Goal: Check status: Check status

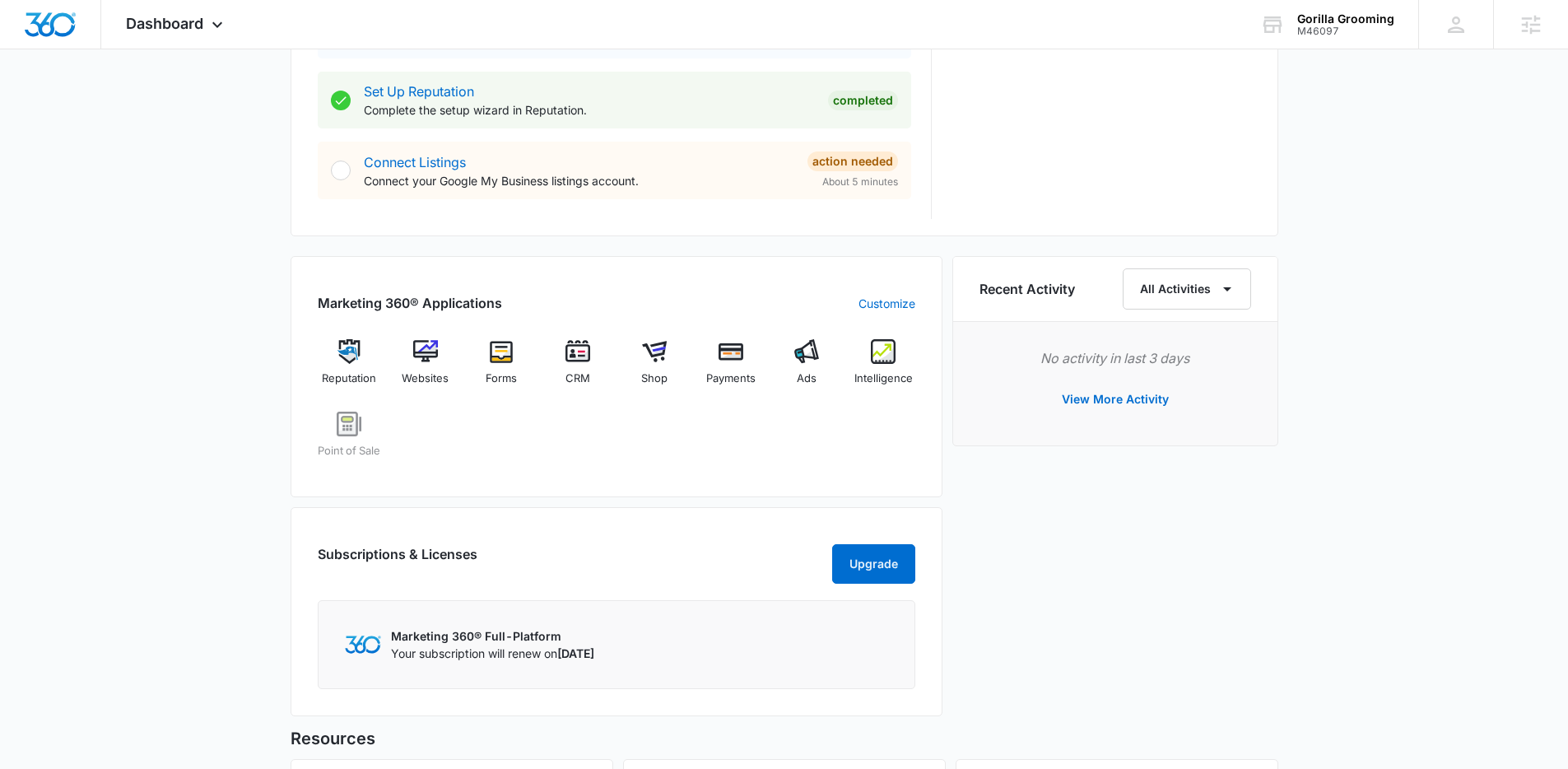
scroll to position [826, 0]
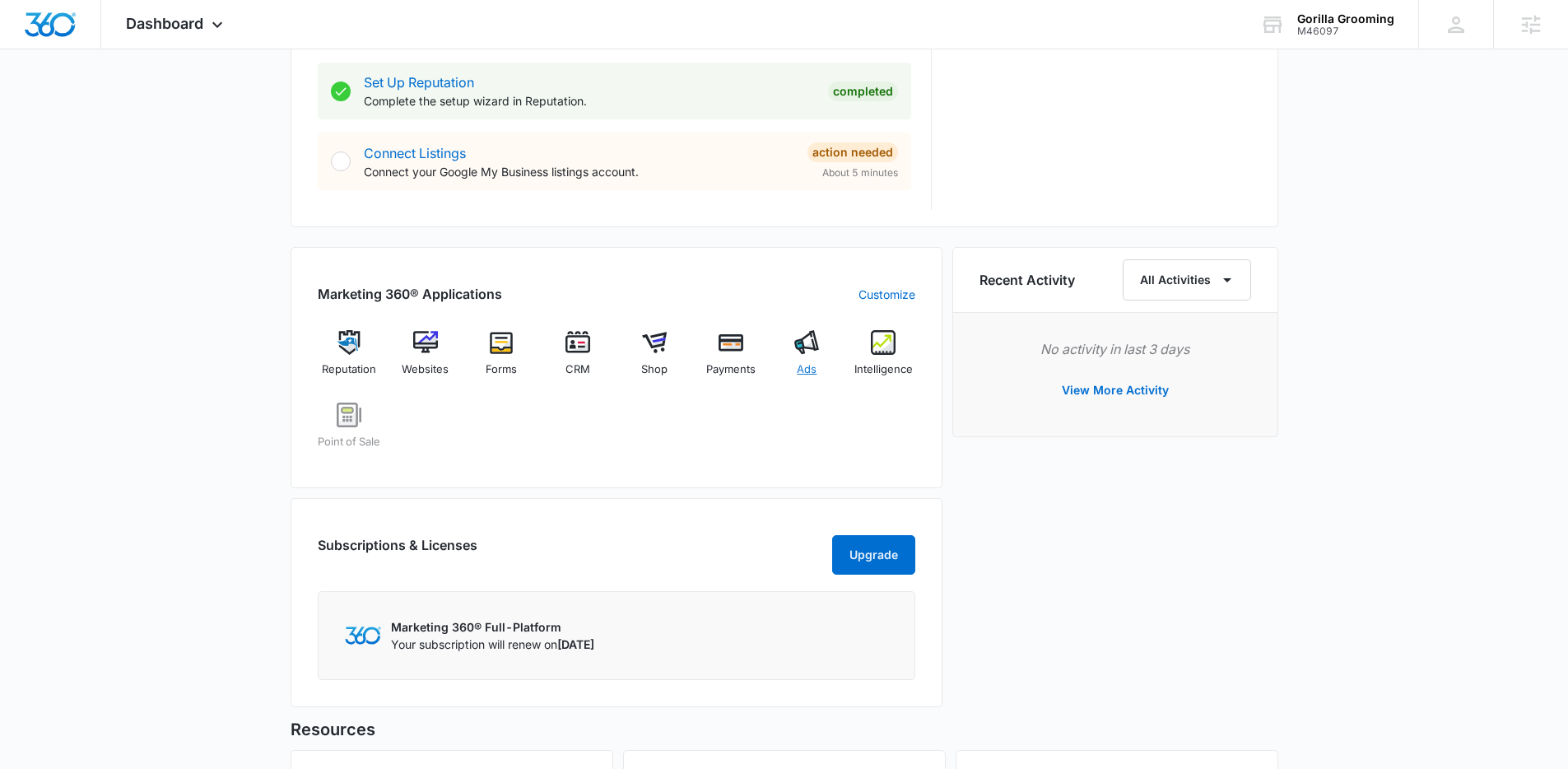
click at [808, 347] on img at bounding box center [806, 343] width 25 height 25
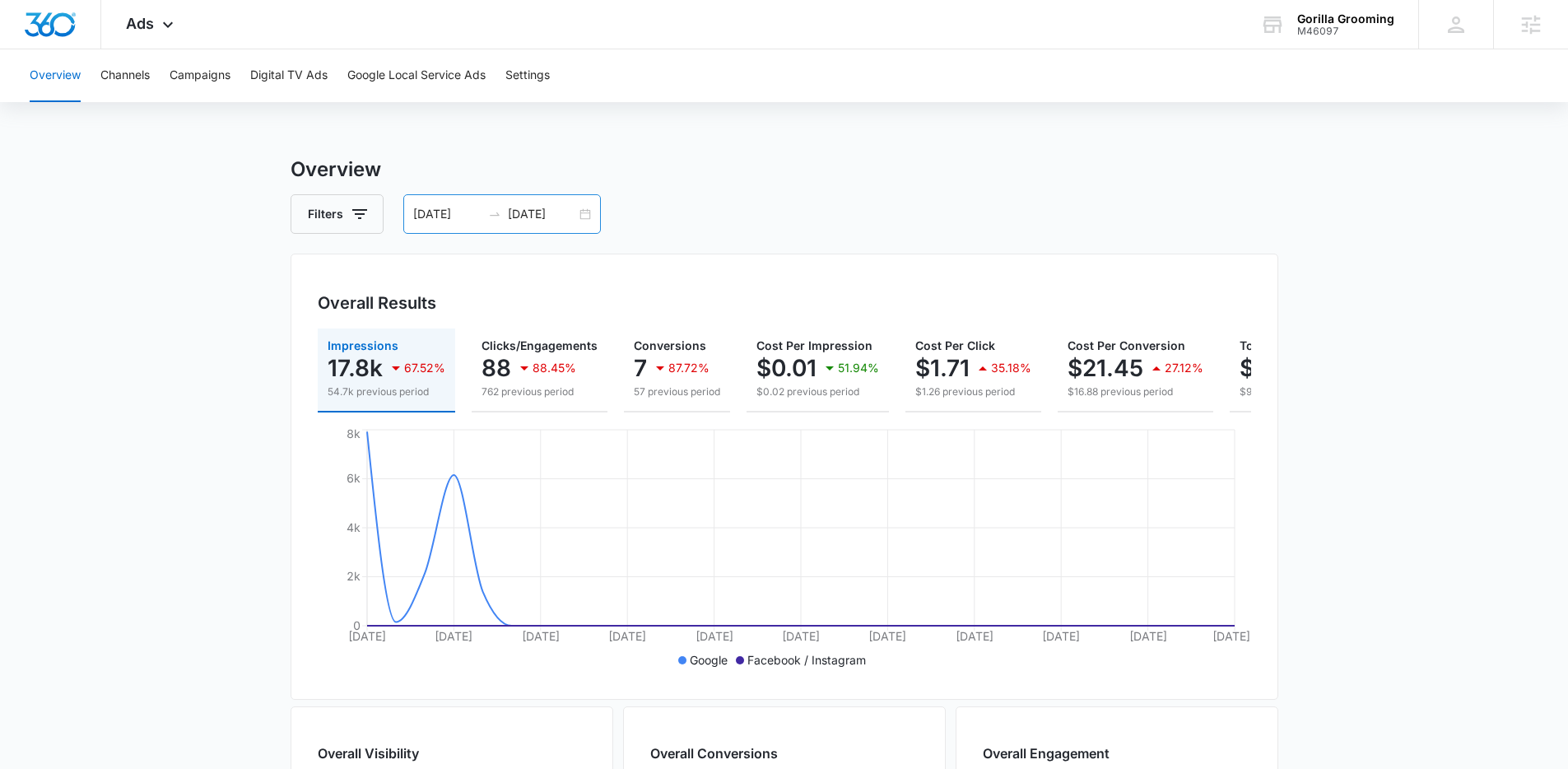
click at [594, 221] on div "08/31/2025 09/30/2025" at bounding box center [502, 214] width 197 height 40
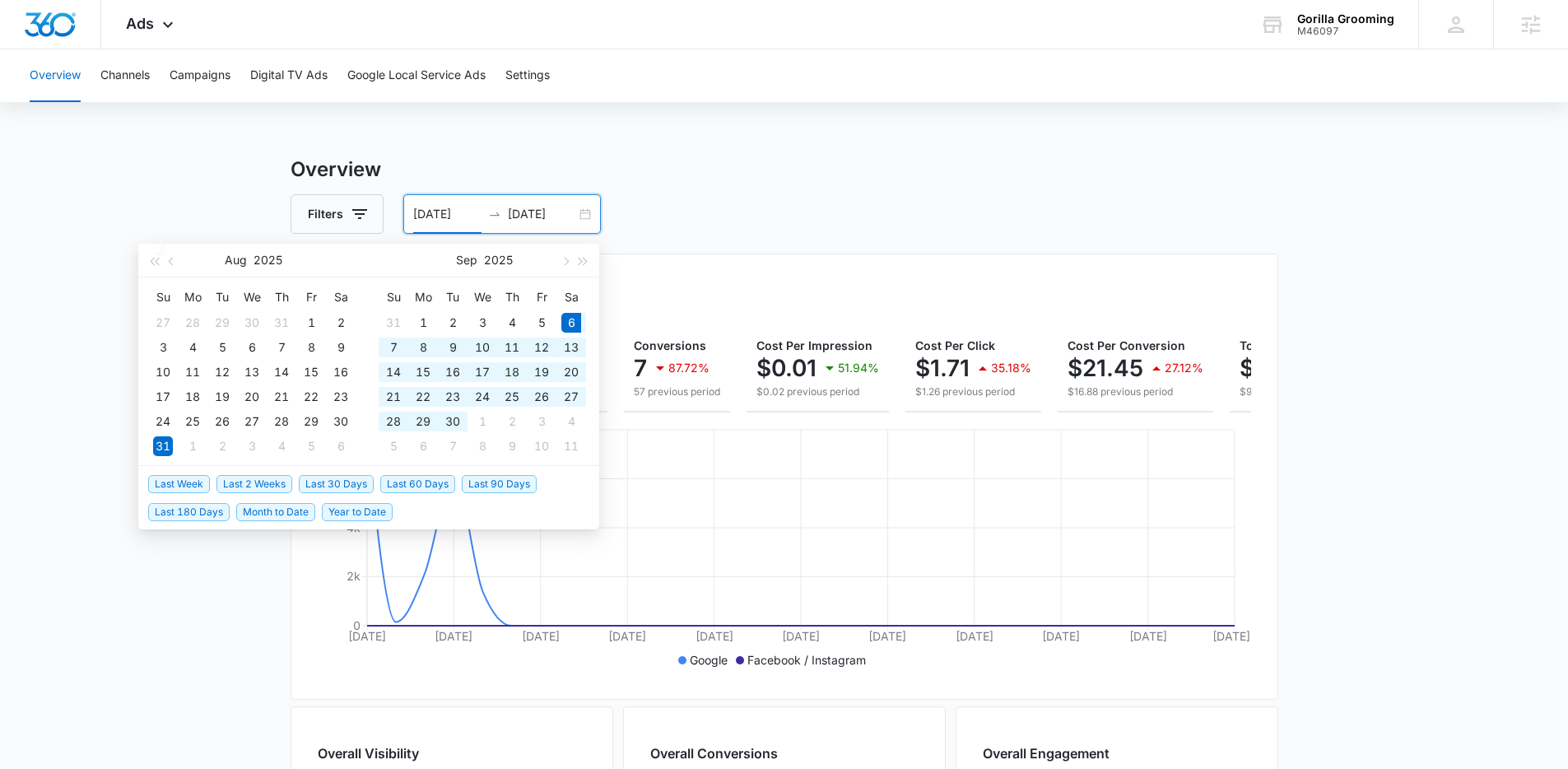
click at [366, 480] on span "Last 30 Days" at bounding box center [335, 484] width 75 height 18
type input "09/06/2025"
type input "10/06/2025"
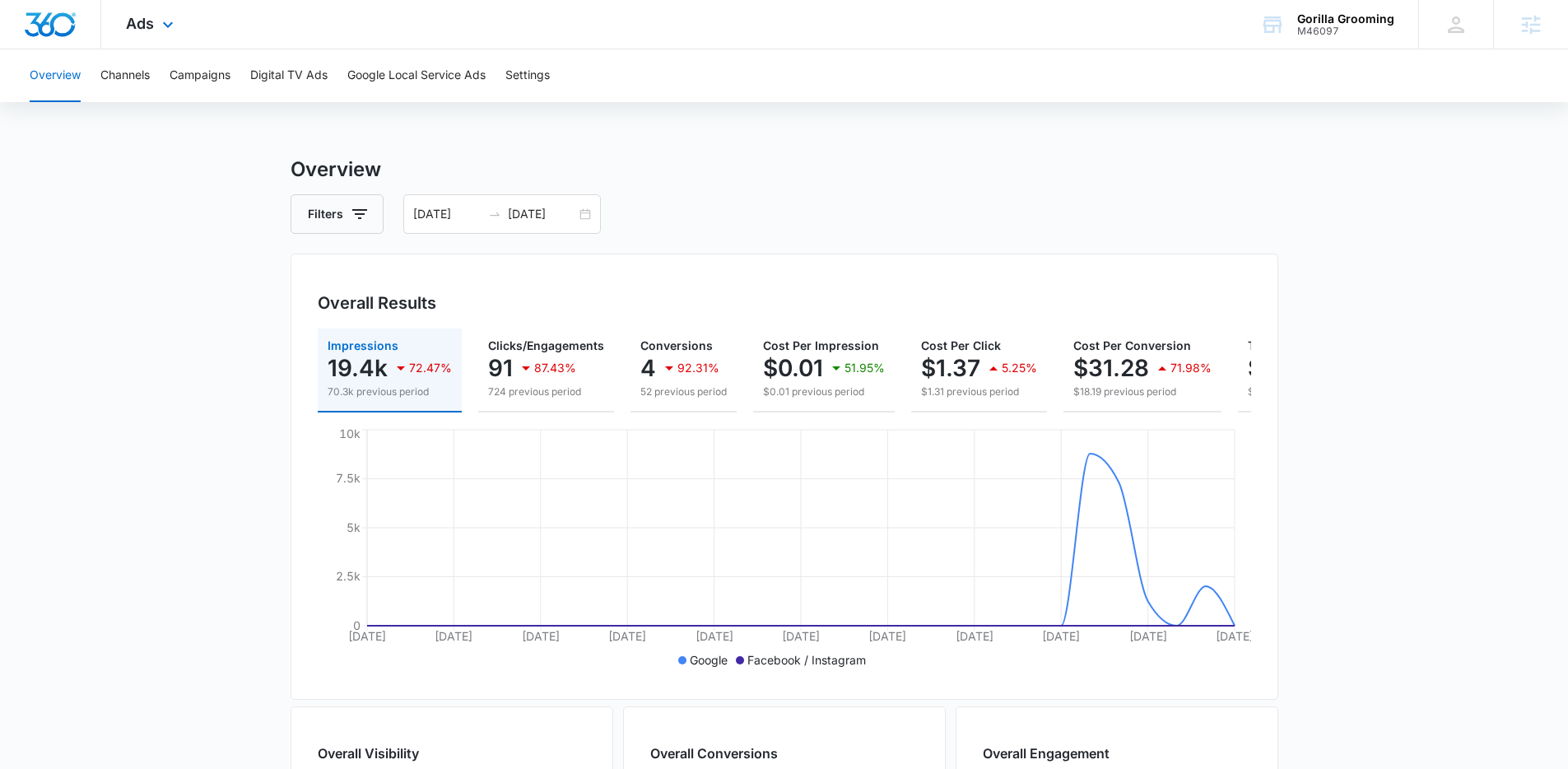
click at [158, 33] on div "Ads Apps Reputation Websites Forms CRM Email Shop Payments POS Ads Intelligence…" at bounding box center [151, 24] width 101 height 48
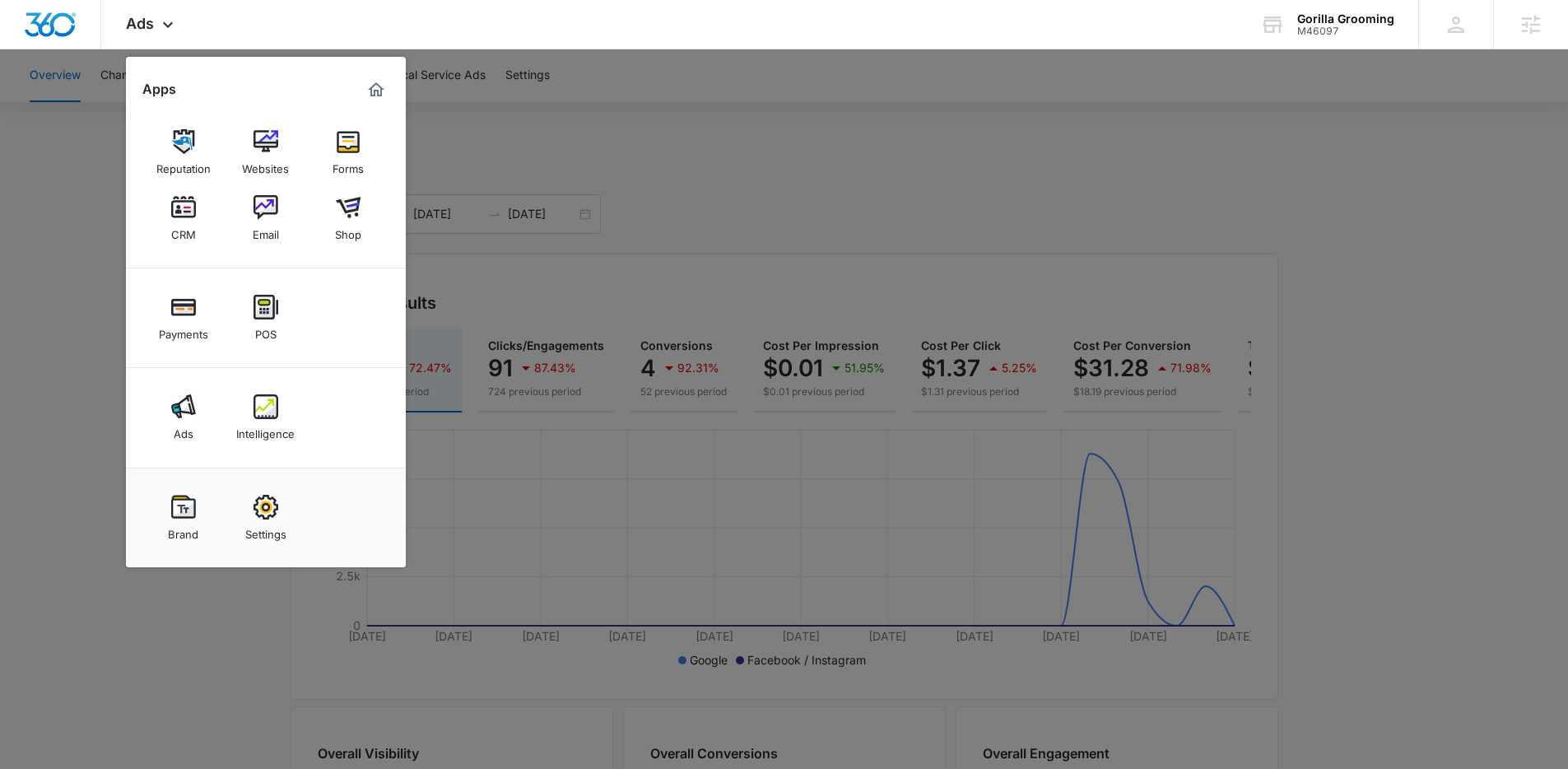
click at [690, 284] on div at bounding box center [784, 384] width 1568 height 769
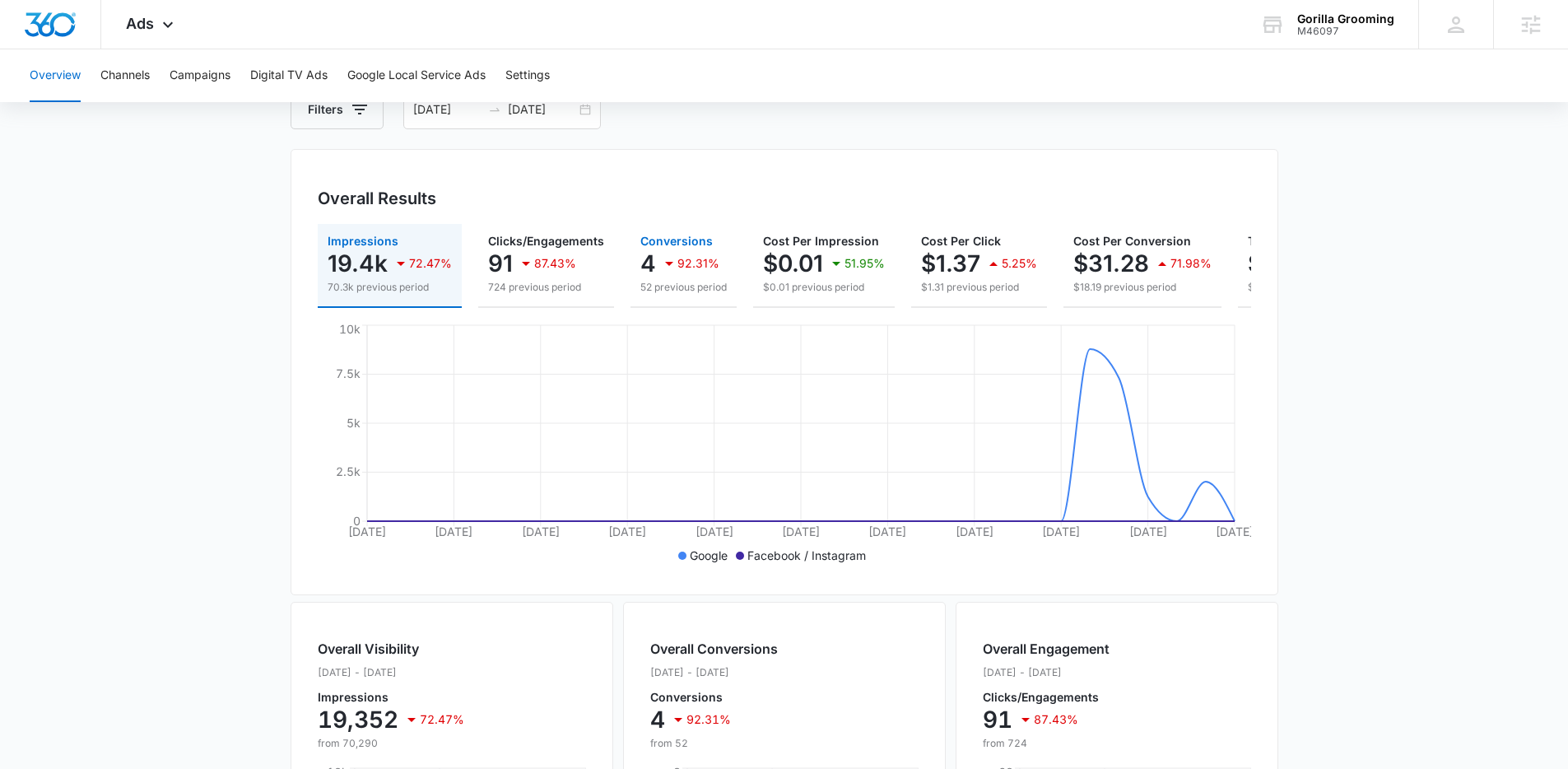
scroll to position [110, 0]
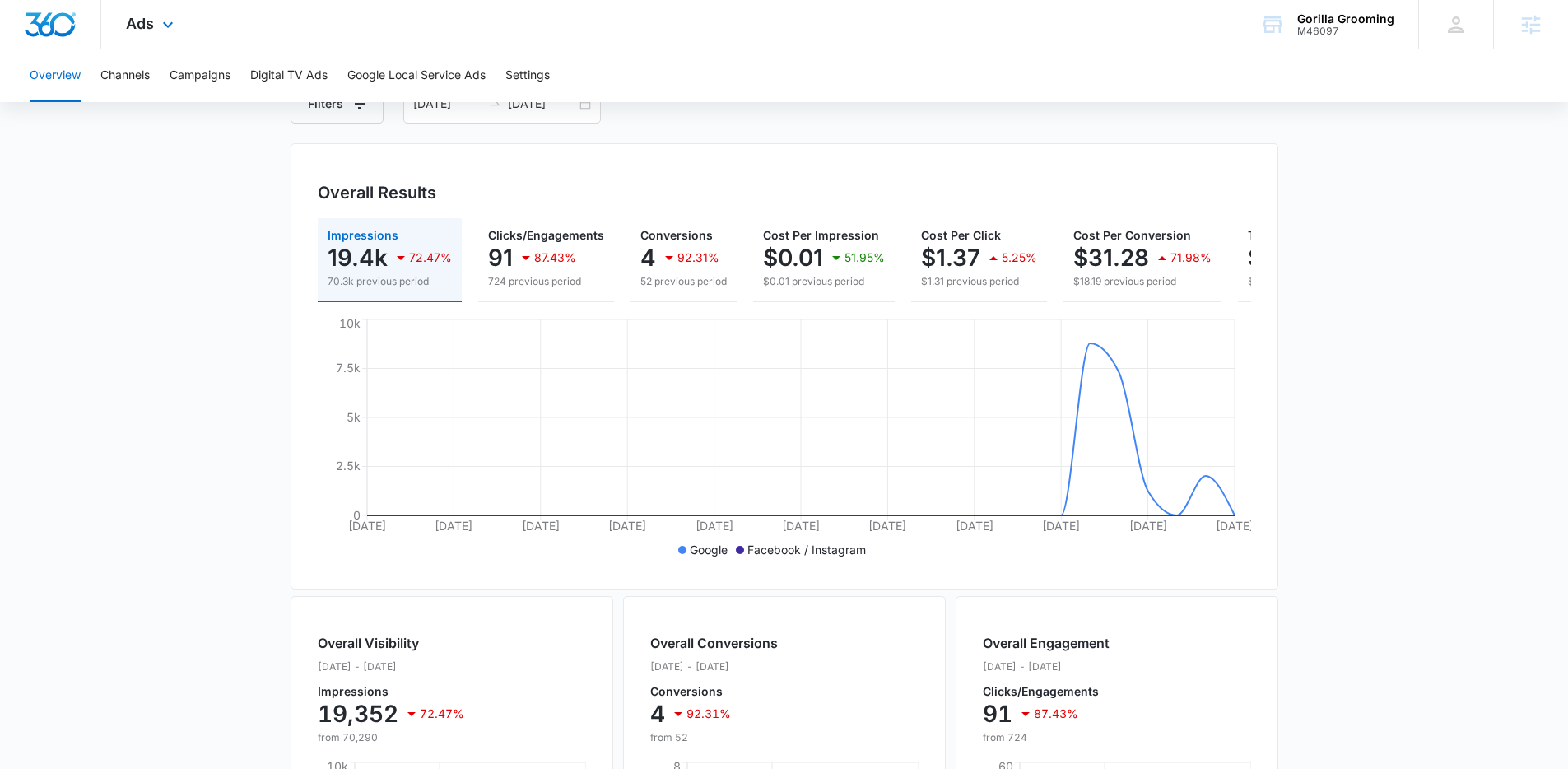
click at [154, 28] on div "Ads Apps Reputation Websites Forms CRM Email Shop Payments POS Ads Intelligence…" at bounding box center [151, 24] width 101 height 48
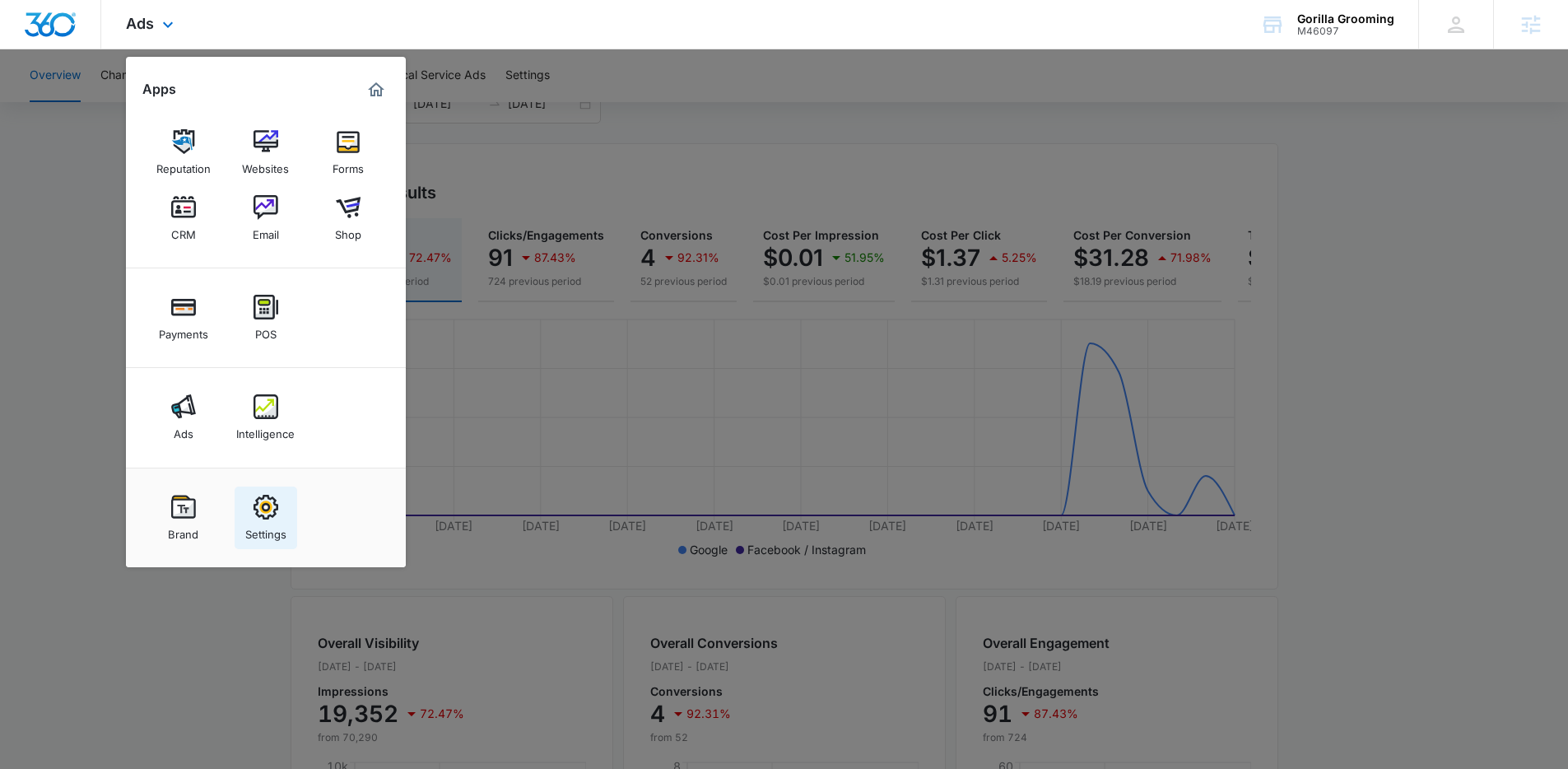
click at [261, 502] on img at bounding box center [266, 507] width 25 height 25
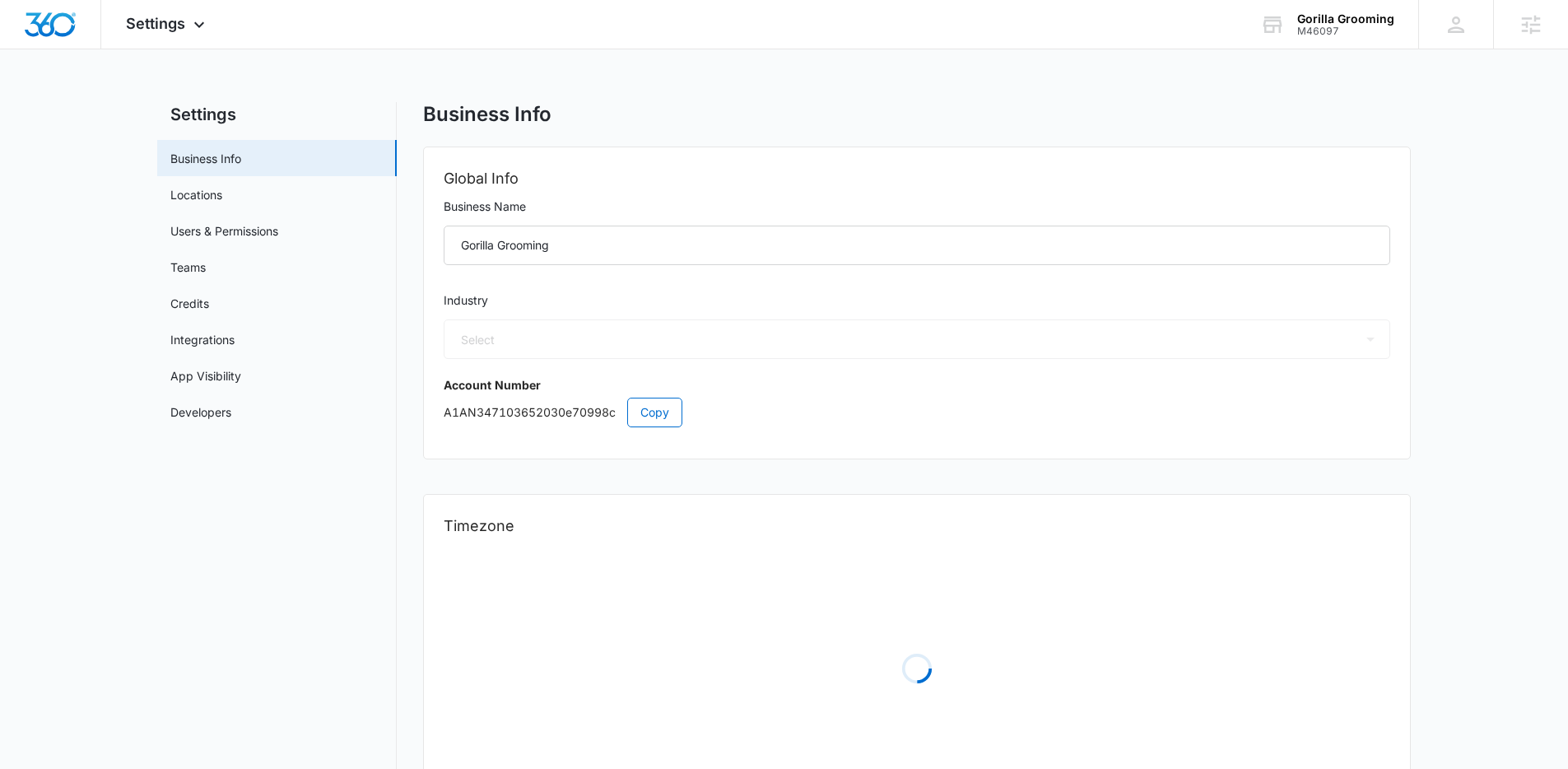
select select "23"
select select "US"
select select "America/New_York"
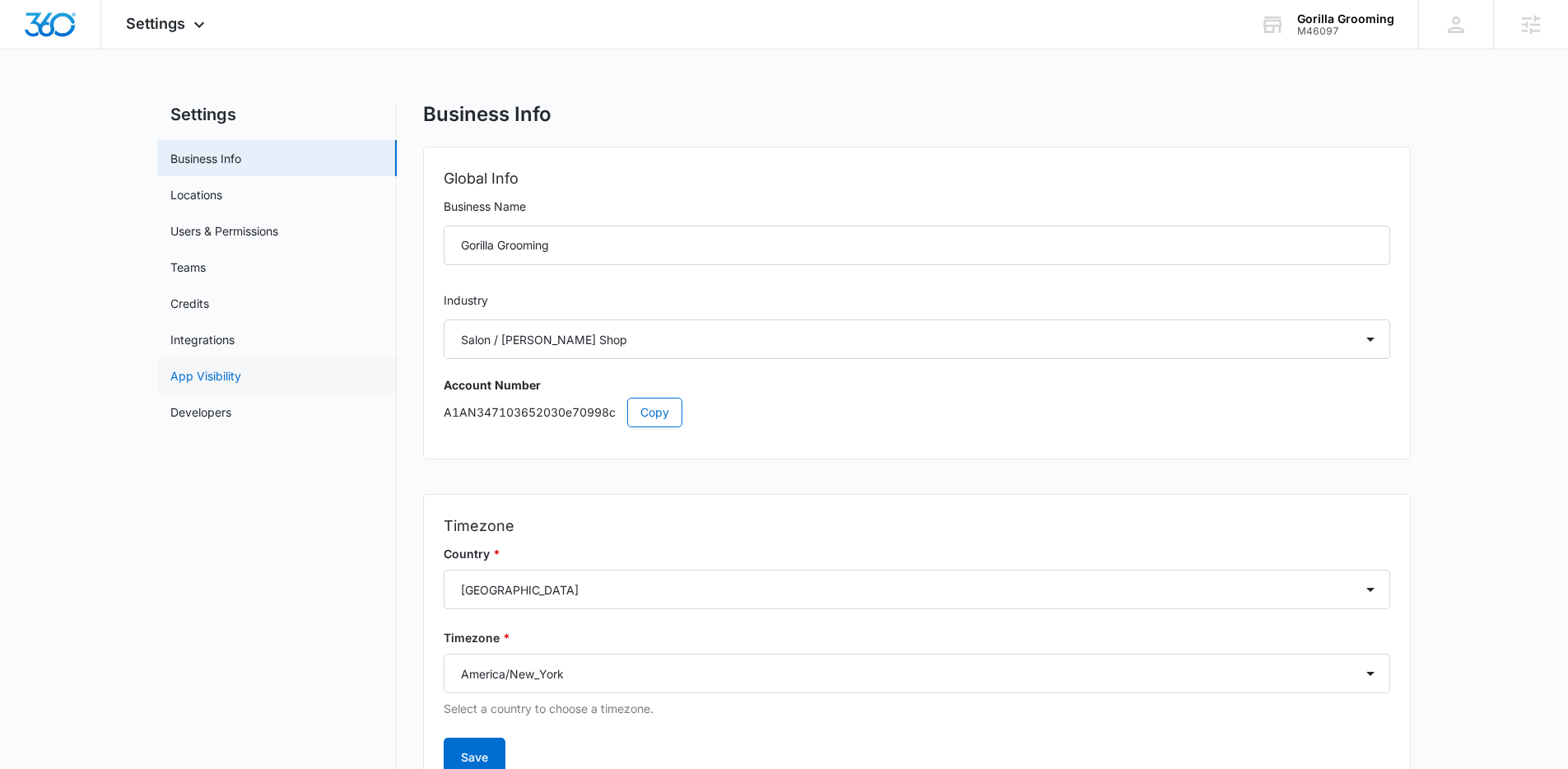
click at [239, 367] on link "App Visibility" at bounding box center [205, 376] width 70 height 18
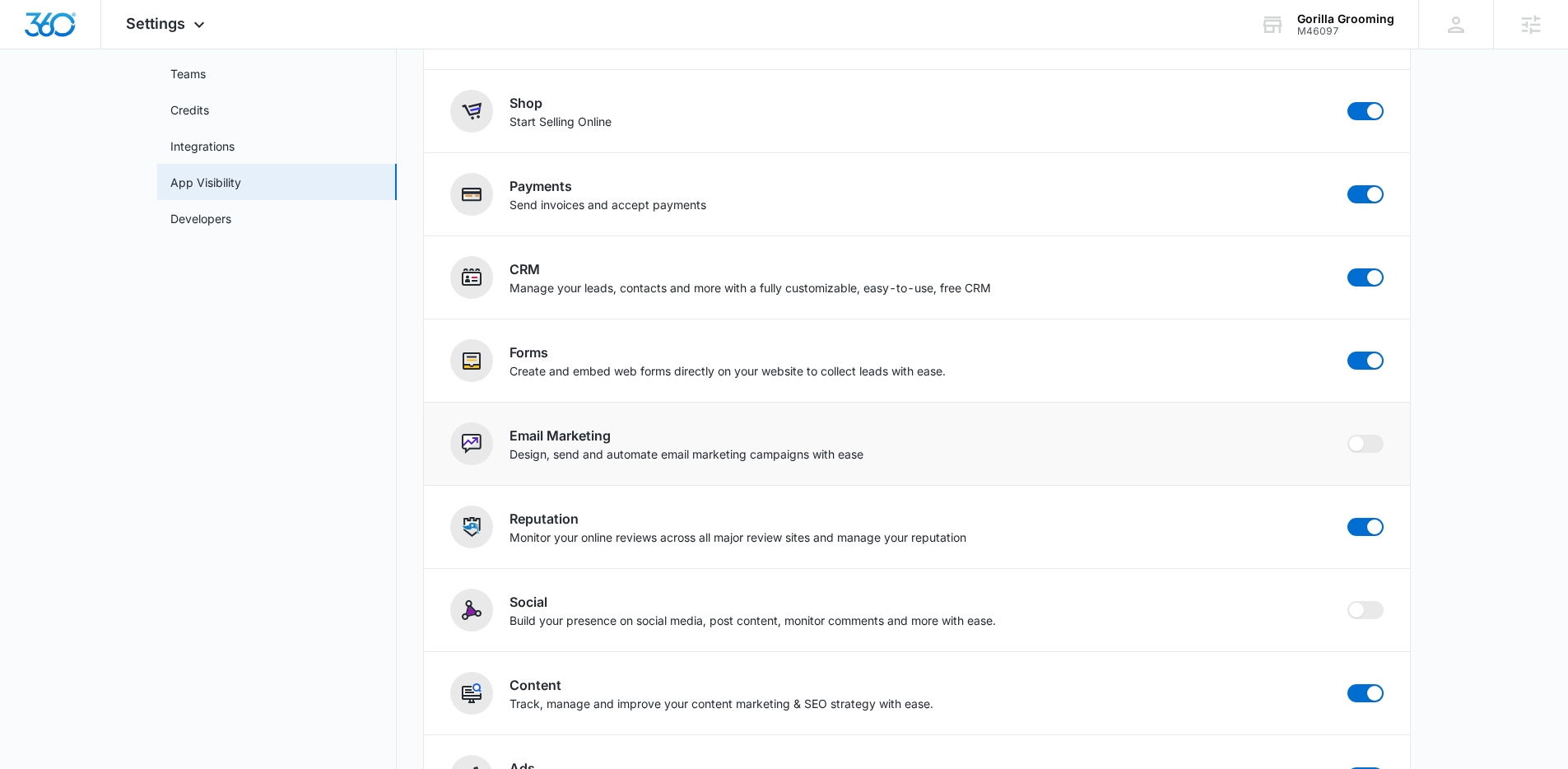
scroll to position [346, 0]
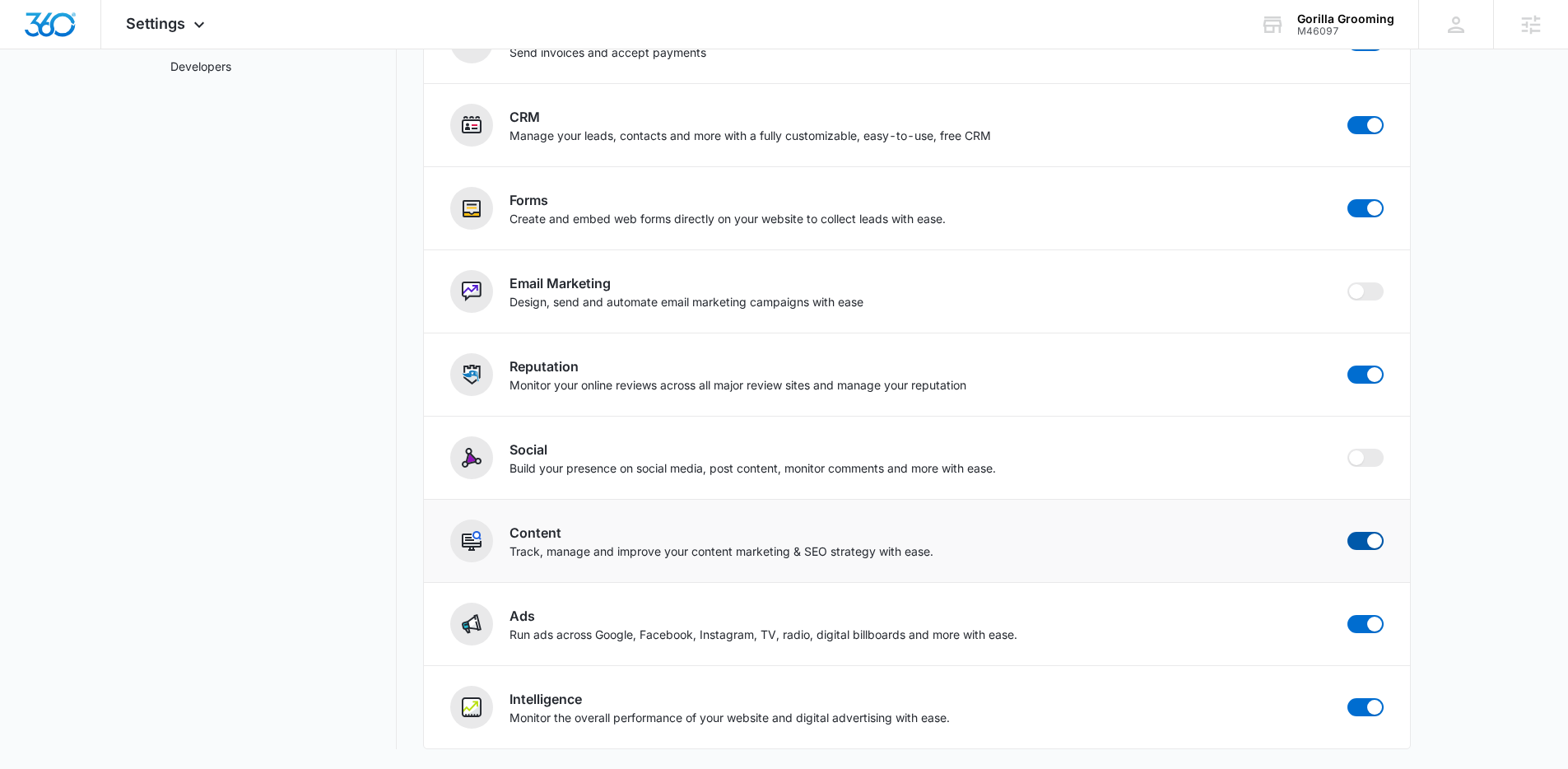
click at [1360, 546] on span at bounding box center [1365, 541] width 36 height 18
click at [1347, 532] on input "checkbox" at bounding box center [1346, 531] width 1 height 1
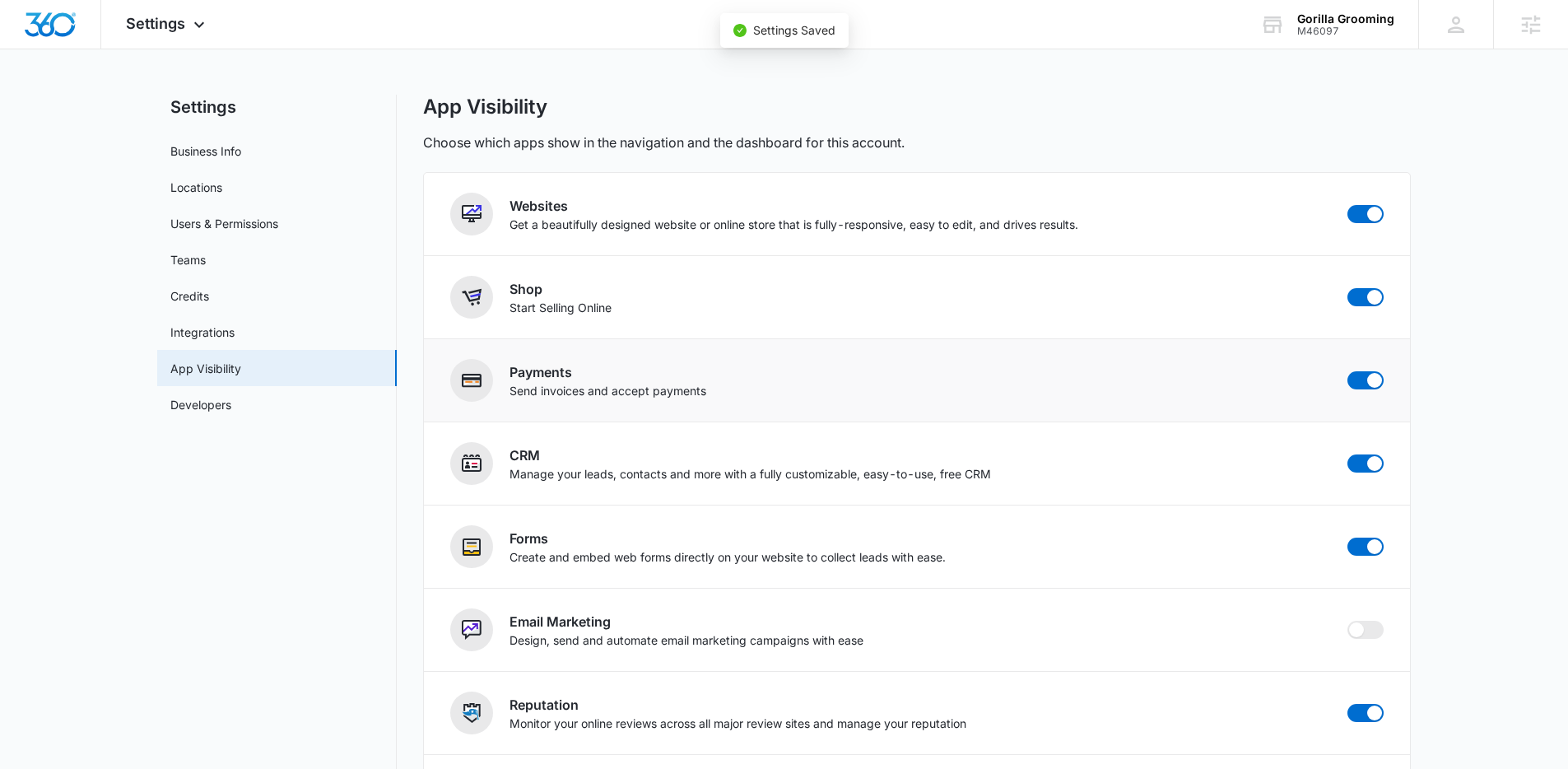
scroll to position [0, 0]
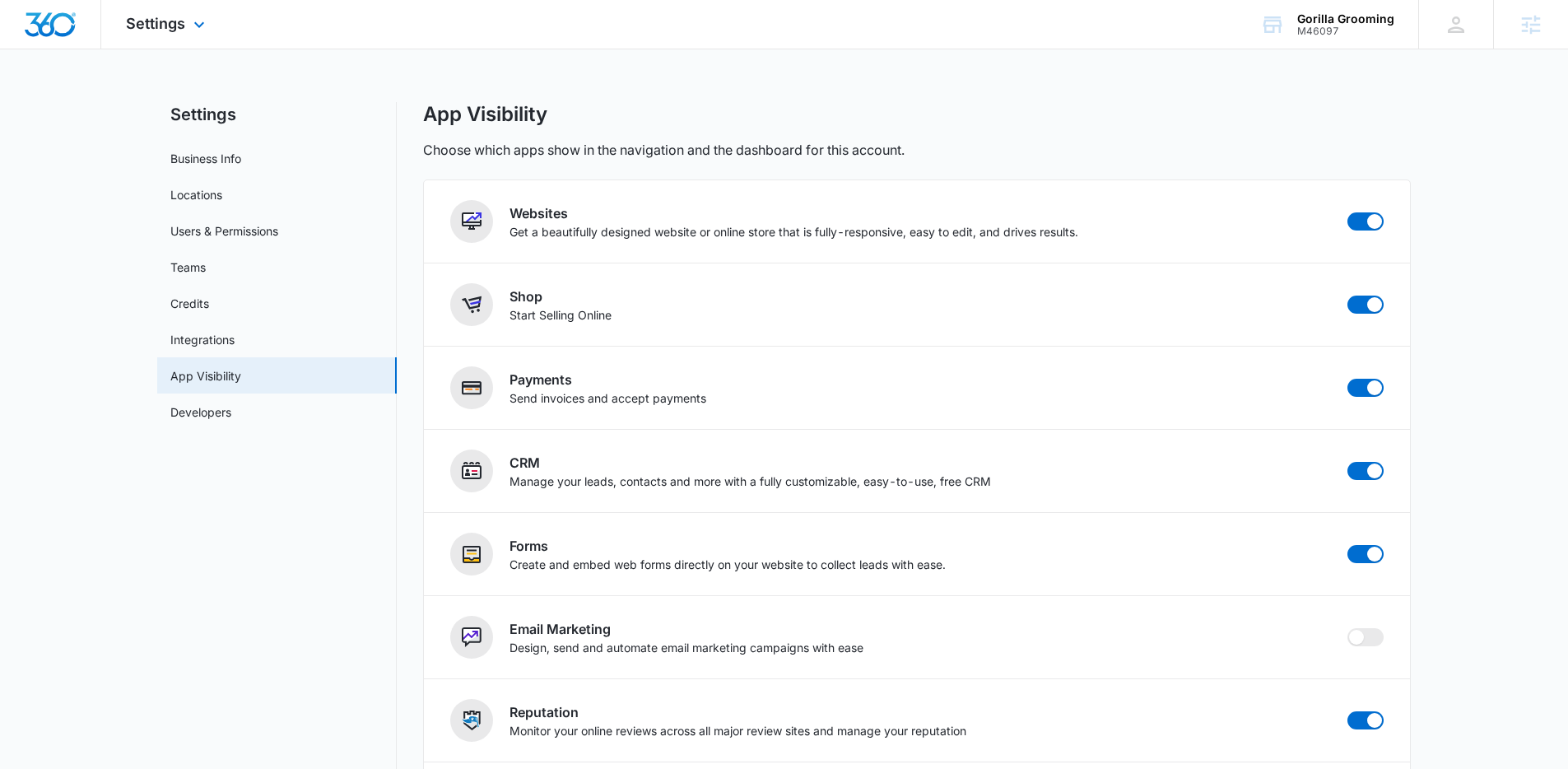
click at [187, 35] on div "Settings Apps Reputation Websites Forms CRM Email Shop Payments POS Ads Intelli…" at bounding box center [167, 24] width 132 height 48
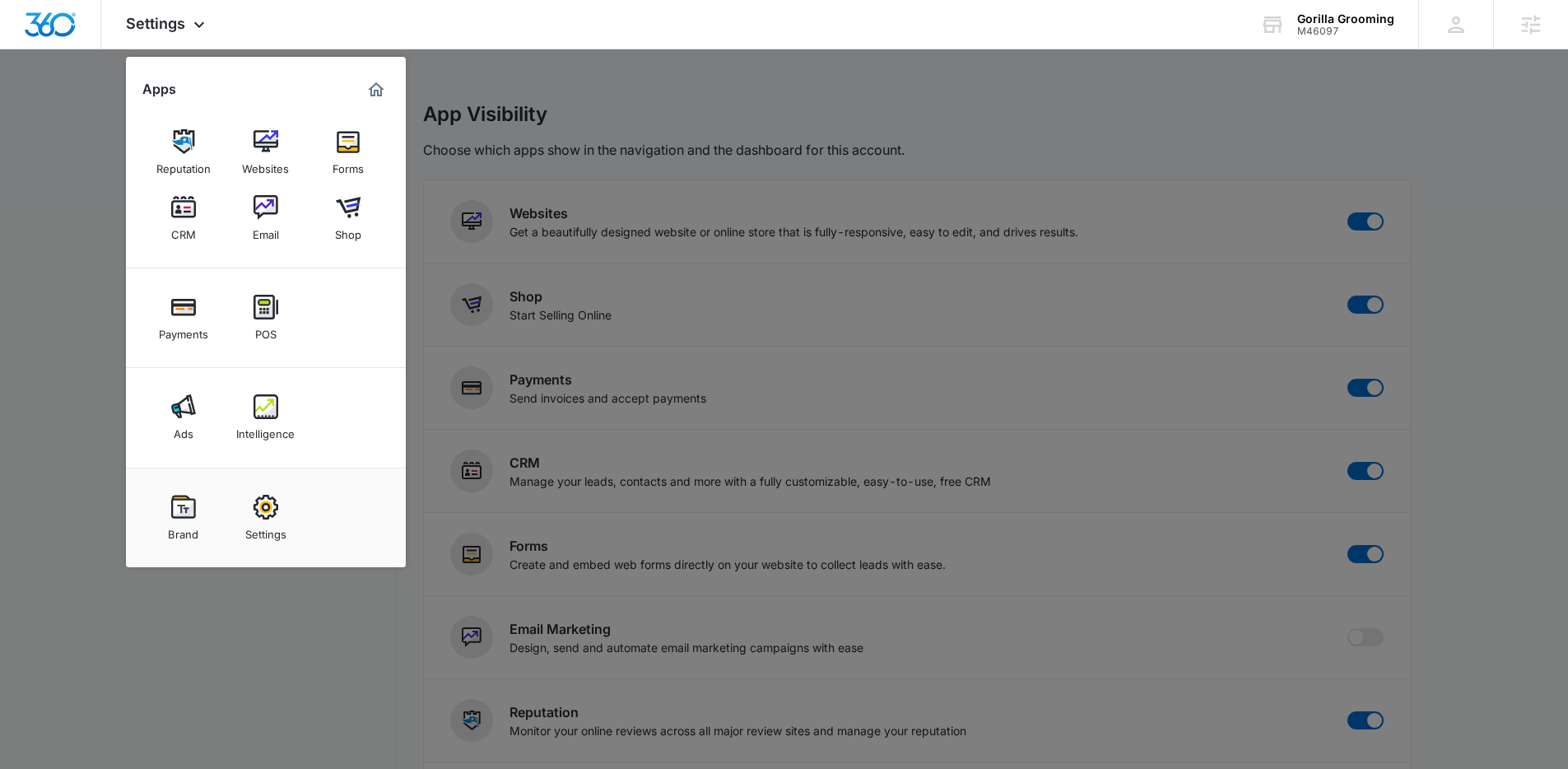
click at [1199, 637] on div at bounding box center [784, 384] width 1568 height 769
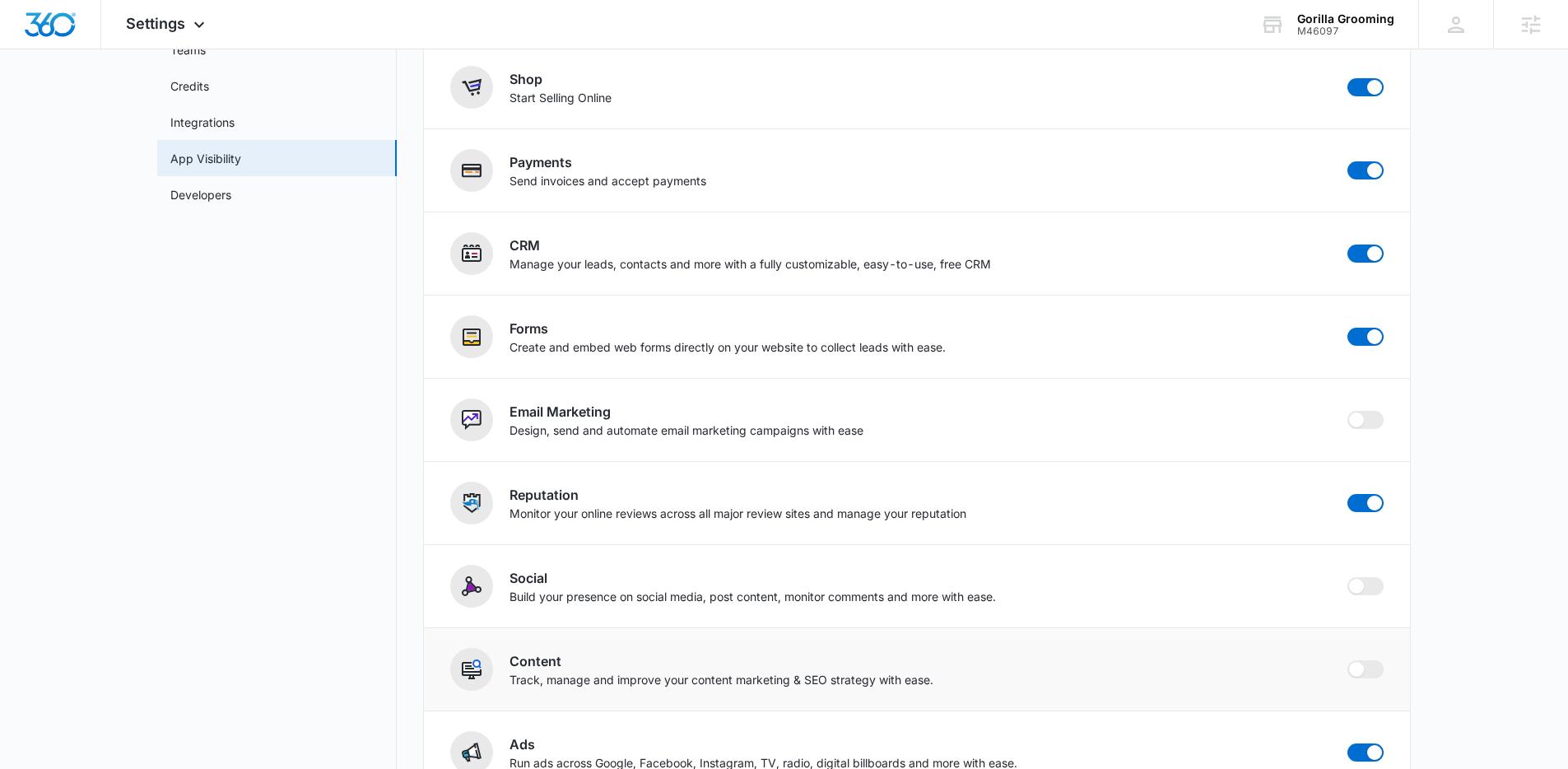
scroll to position [334, 0]
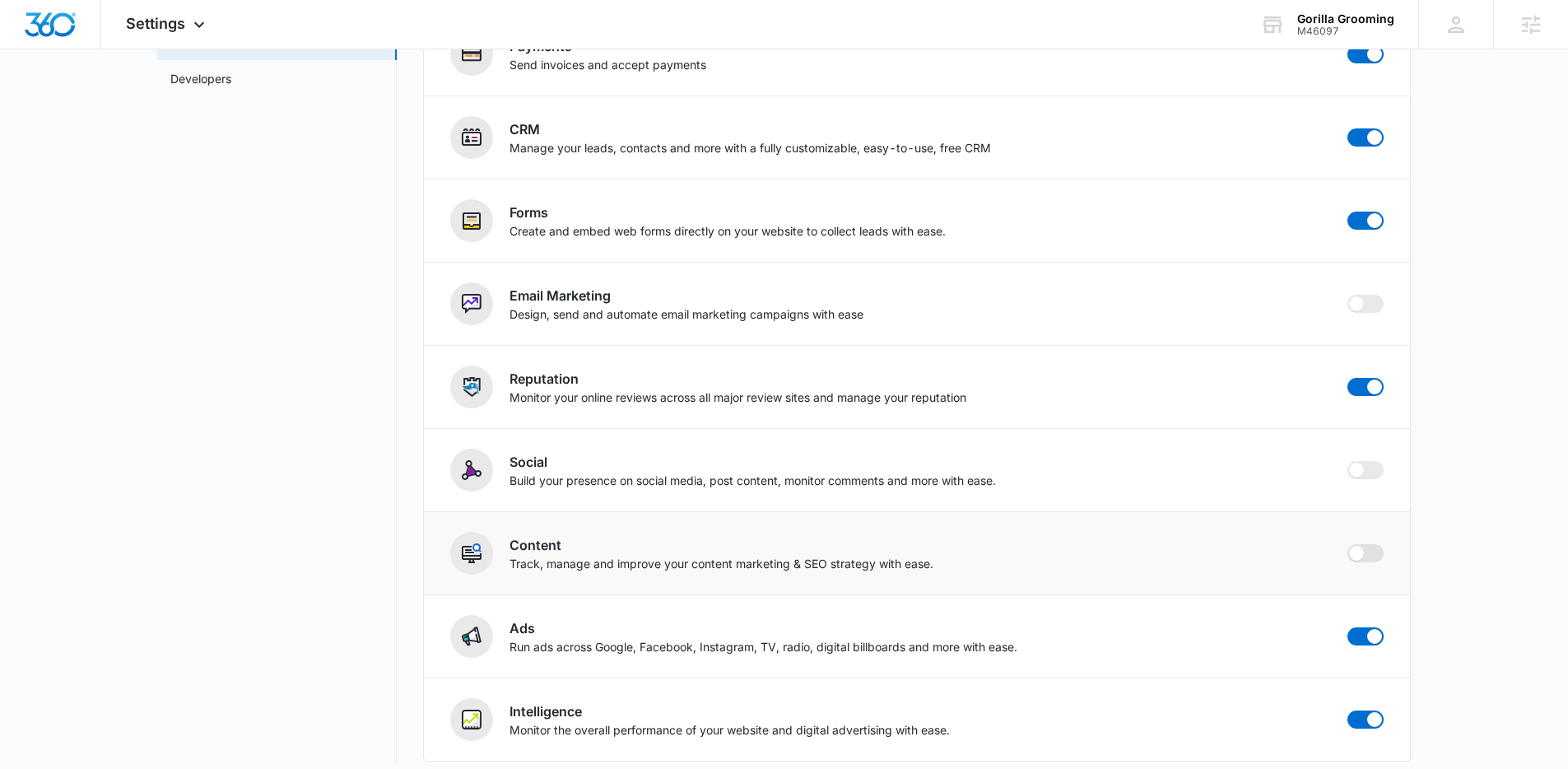
click at [1358, 551] on span at bounding box center [1356, 553] width 15 height 15
click at [1347, 544] on input "checkbox" at bounding box center [1346, 543] width 1 height 1
checkbox input "true"
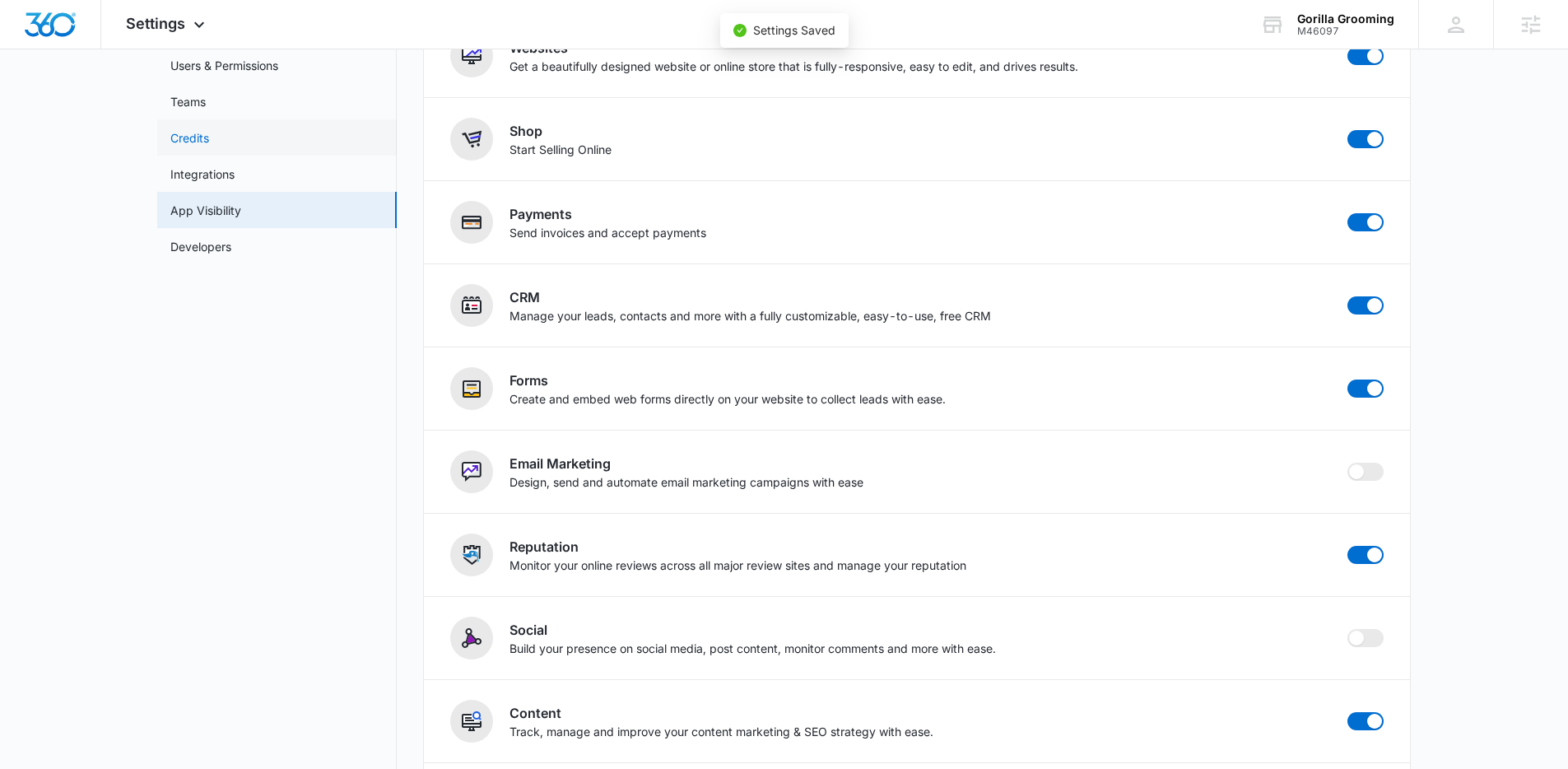
scroll to position [0, 0]
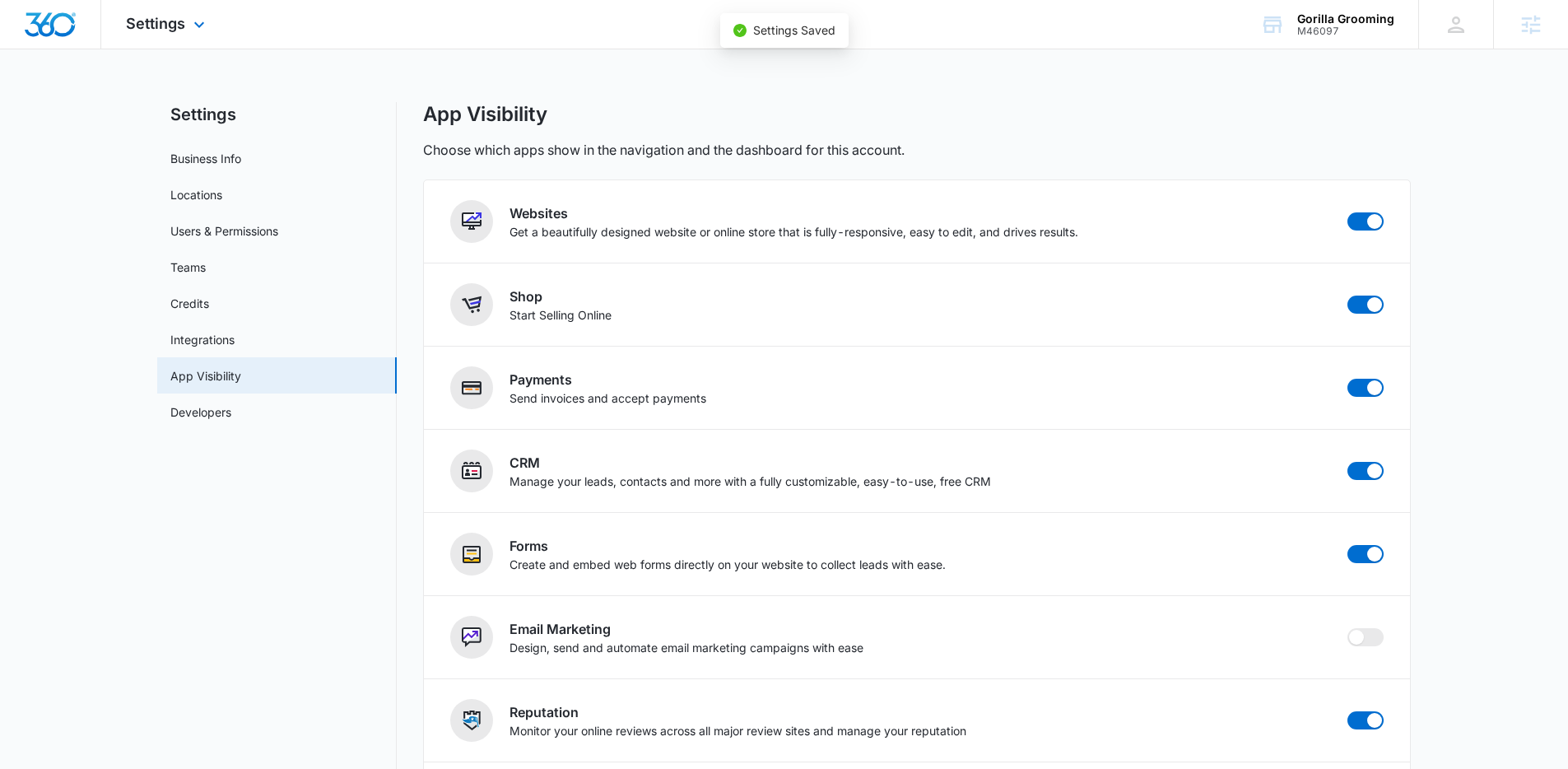
click at [144, 40] on div "Settings Apps Reputation Websites Forms CRM Email Shop Payments POS Ads Intelli…" at bounding box center [167, 24] width 132 height 48
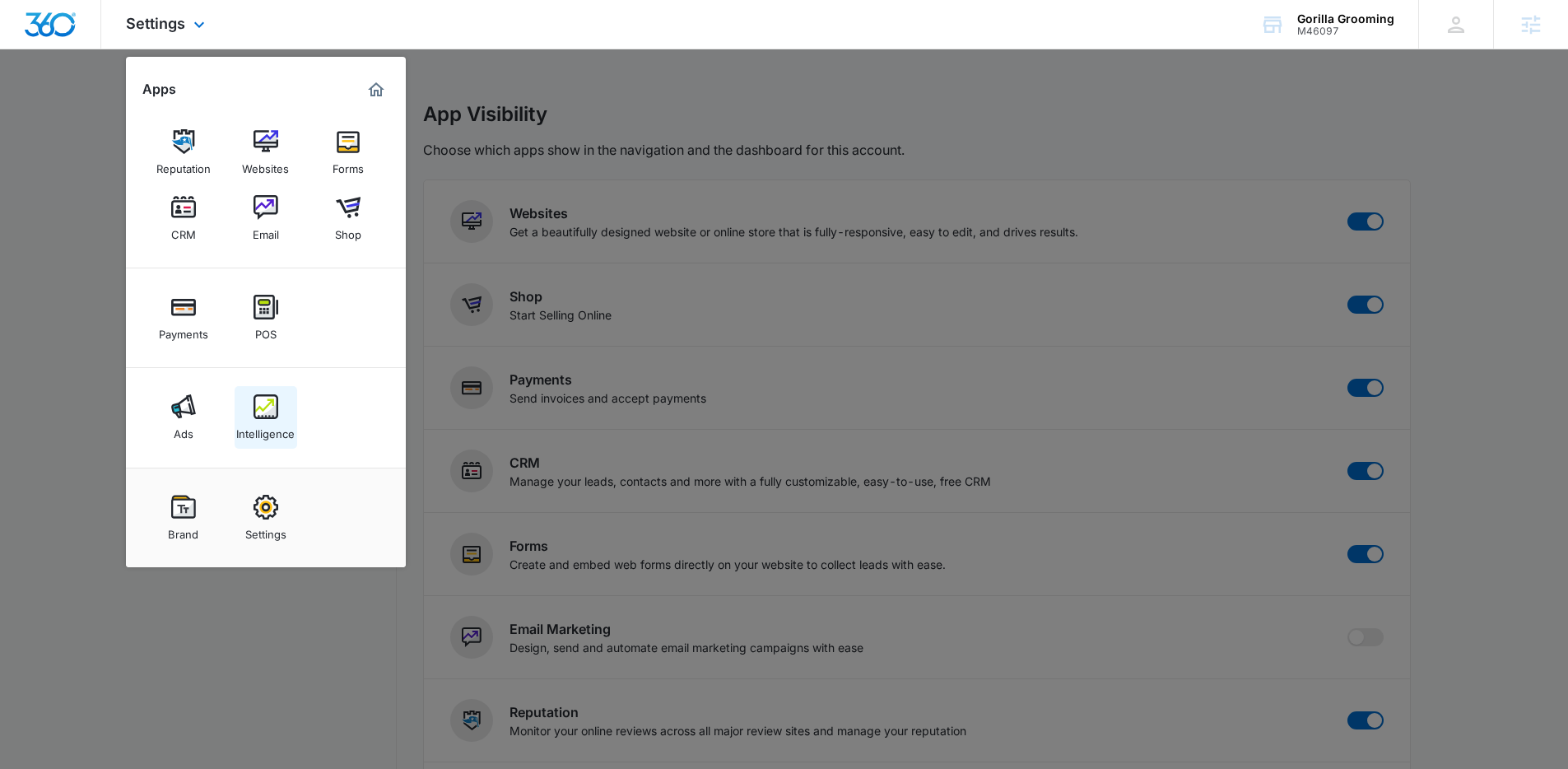
click at [266, 413] on img at bounding box center [266, 407] width 25 height 25
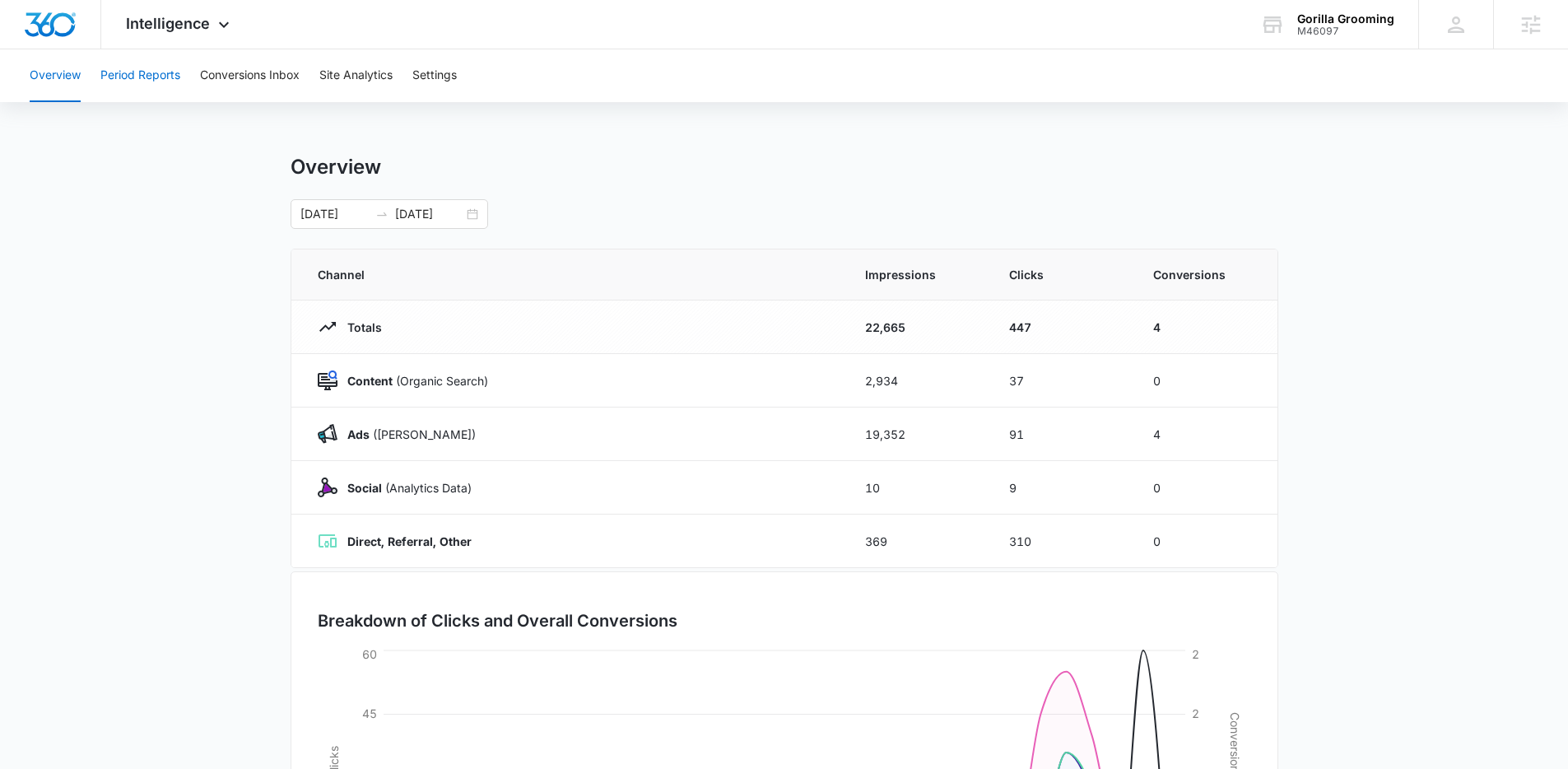
click at [162, 78] on button "Period Reports" at bounding box center [140, 76] width 80 height 53
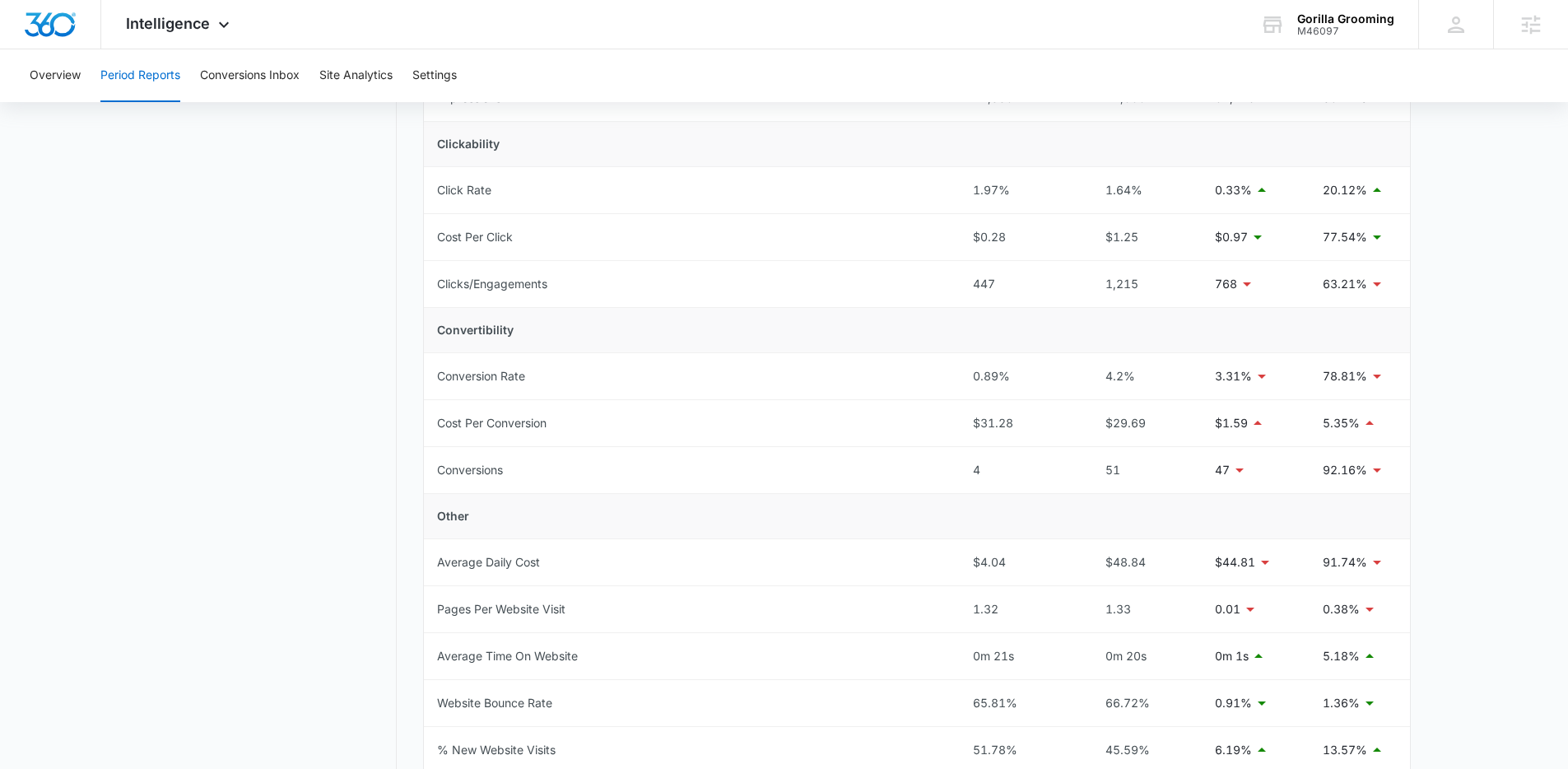
scroll to position [350, 0]
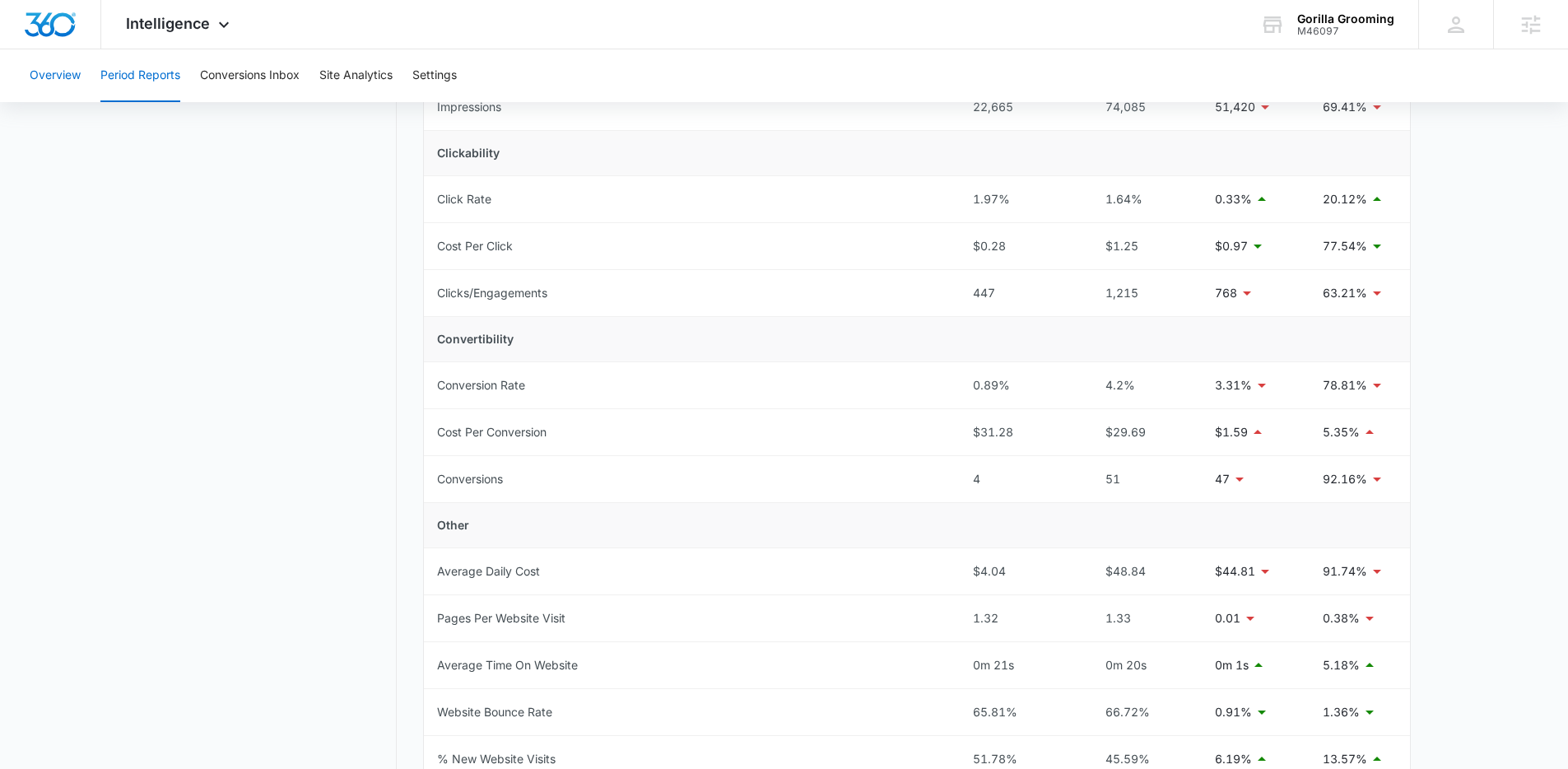
click at [75, 81] on button "Overview" at bounding box center [55, 76] width 51 height 53
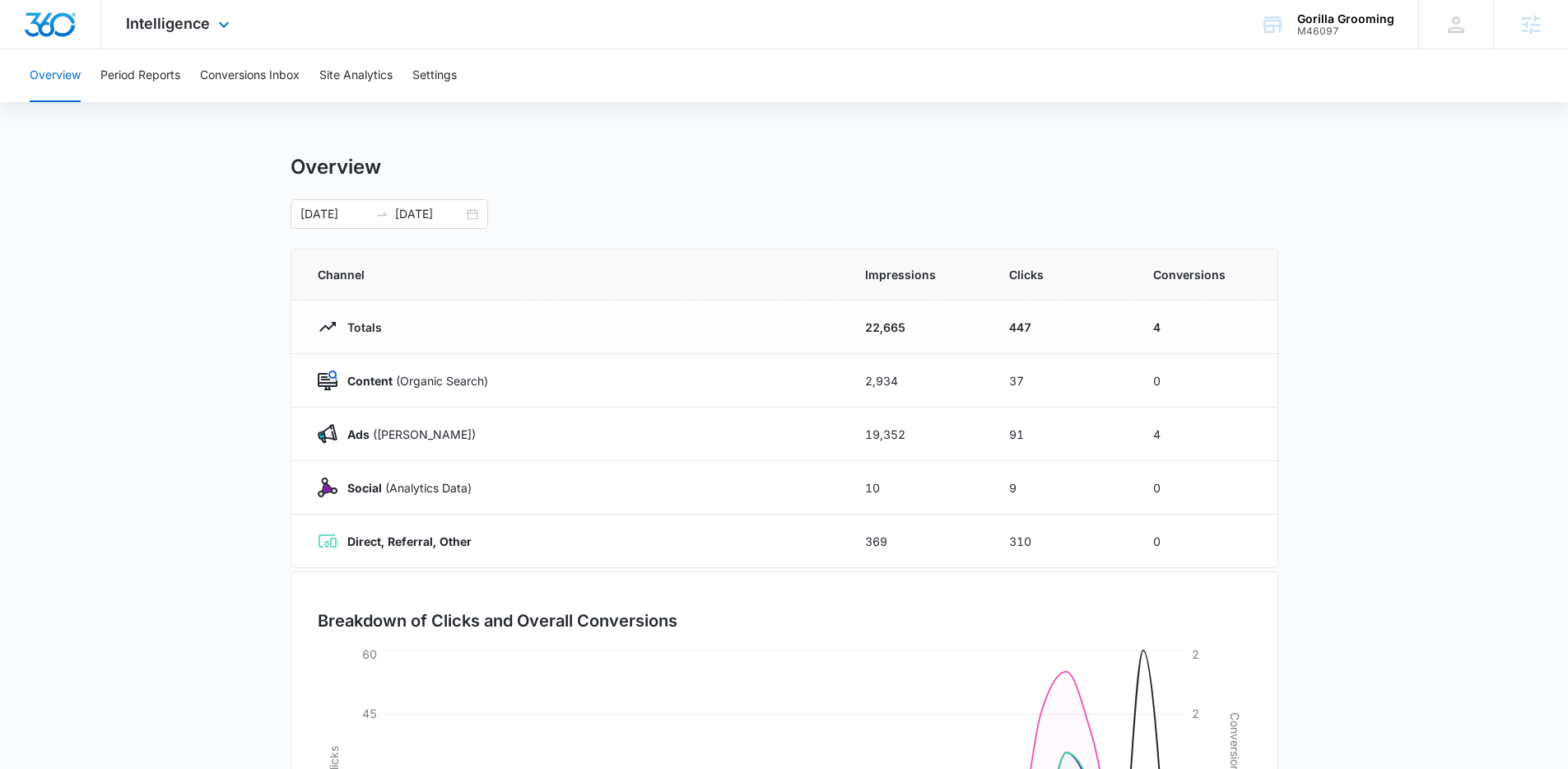
click at [220, 41] on div "Intelligence Apps Reputation Websites Forms CRM Email Shop Payments POS Ads Int…" at bounding box center [180, 24] width 158 height 48
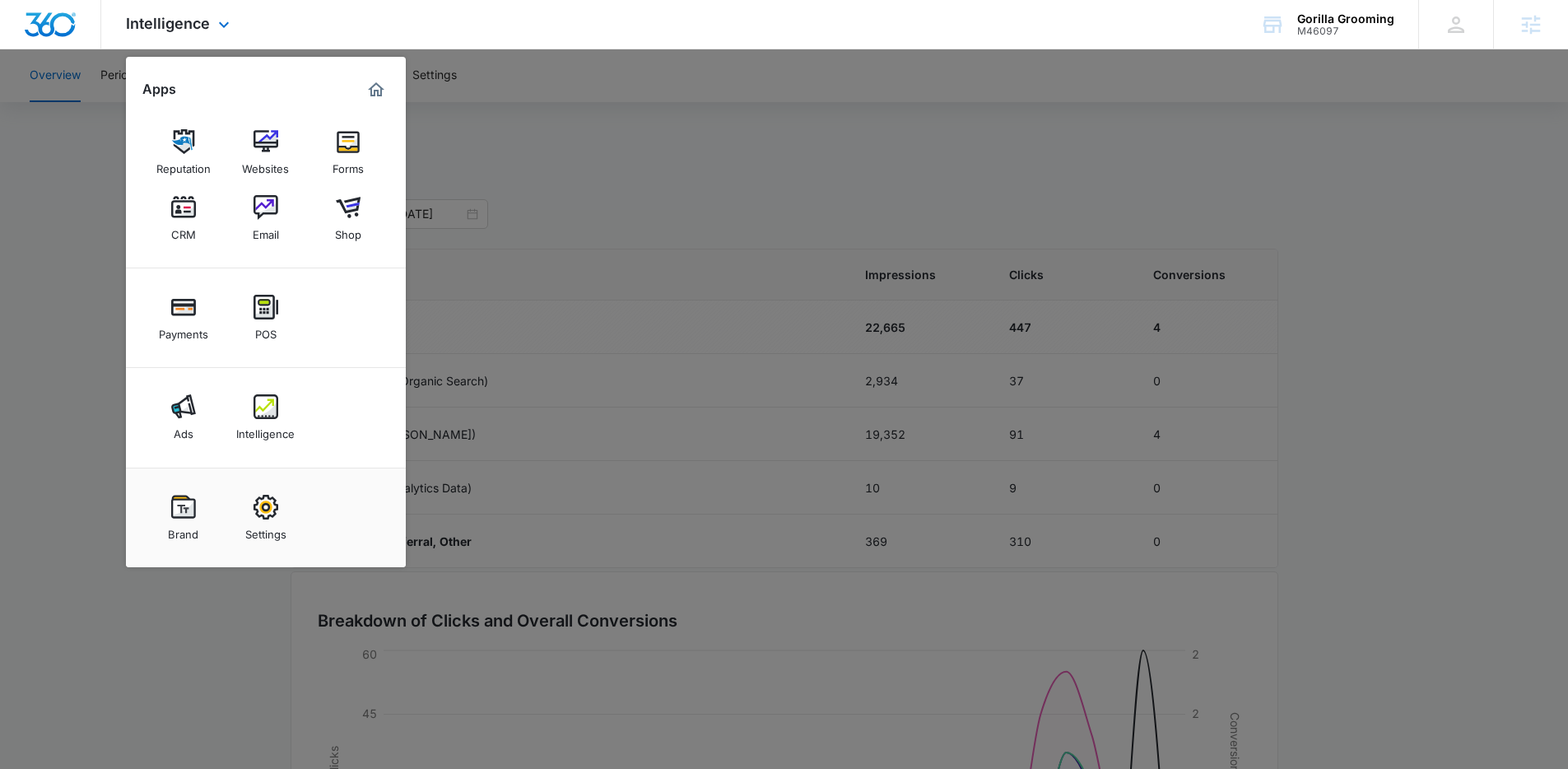
click at [337, 366] on div "Payments POS" at bounding box center [266, 318] width 280 height 100
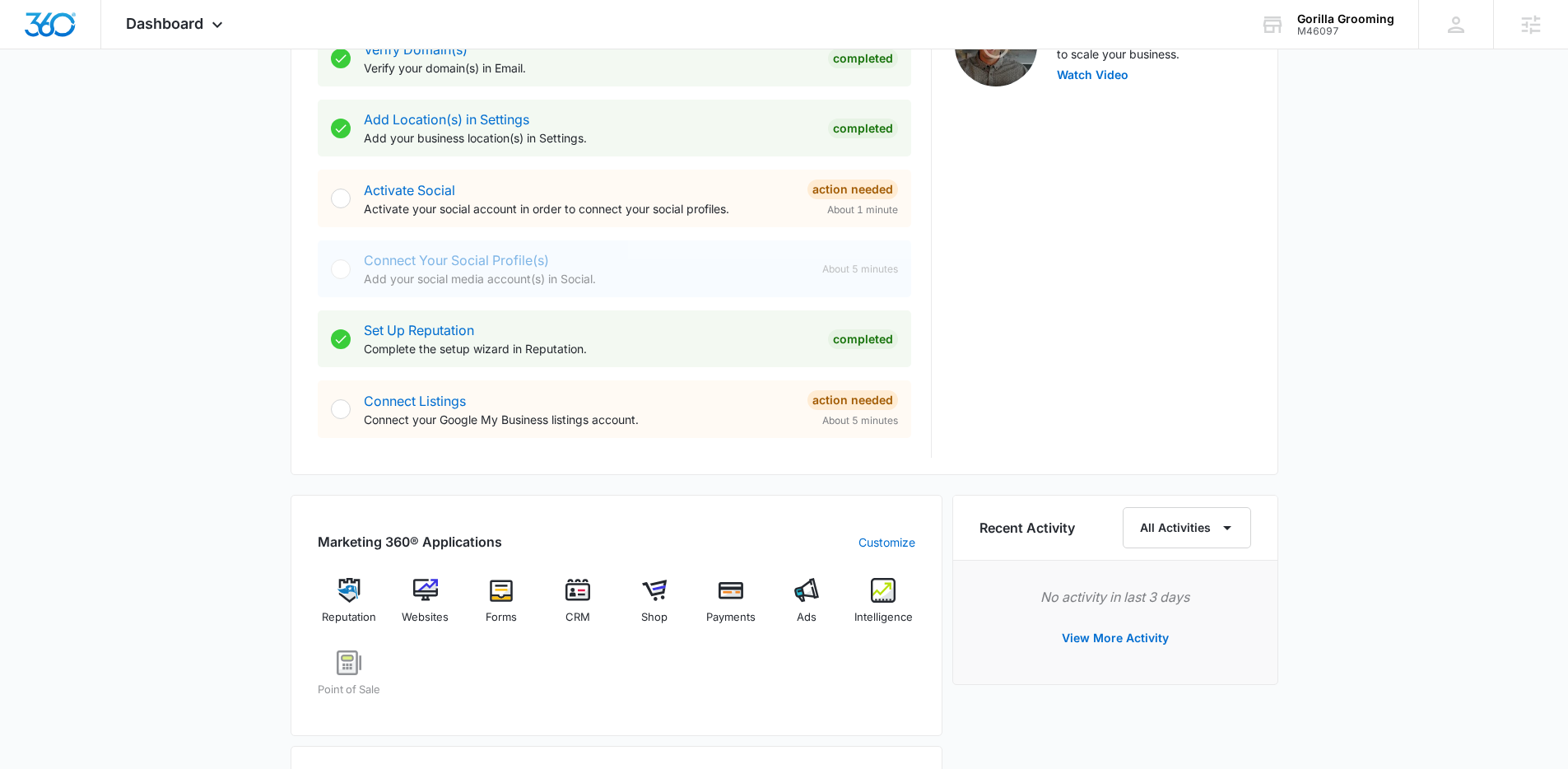
scroll to position [574, 0]
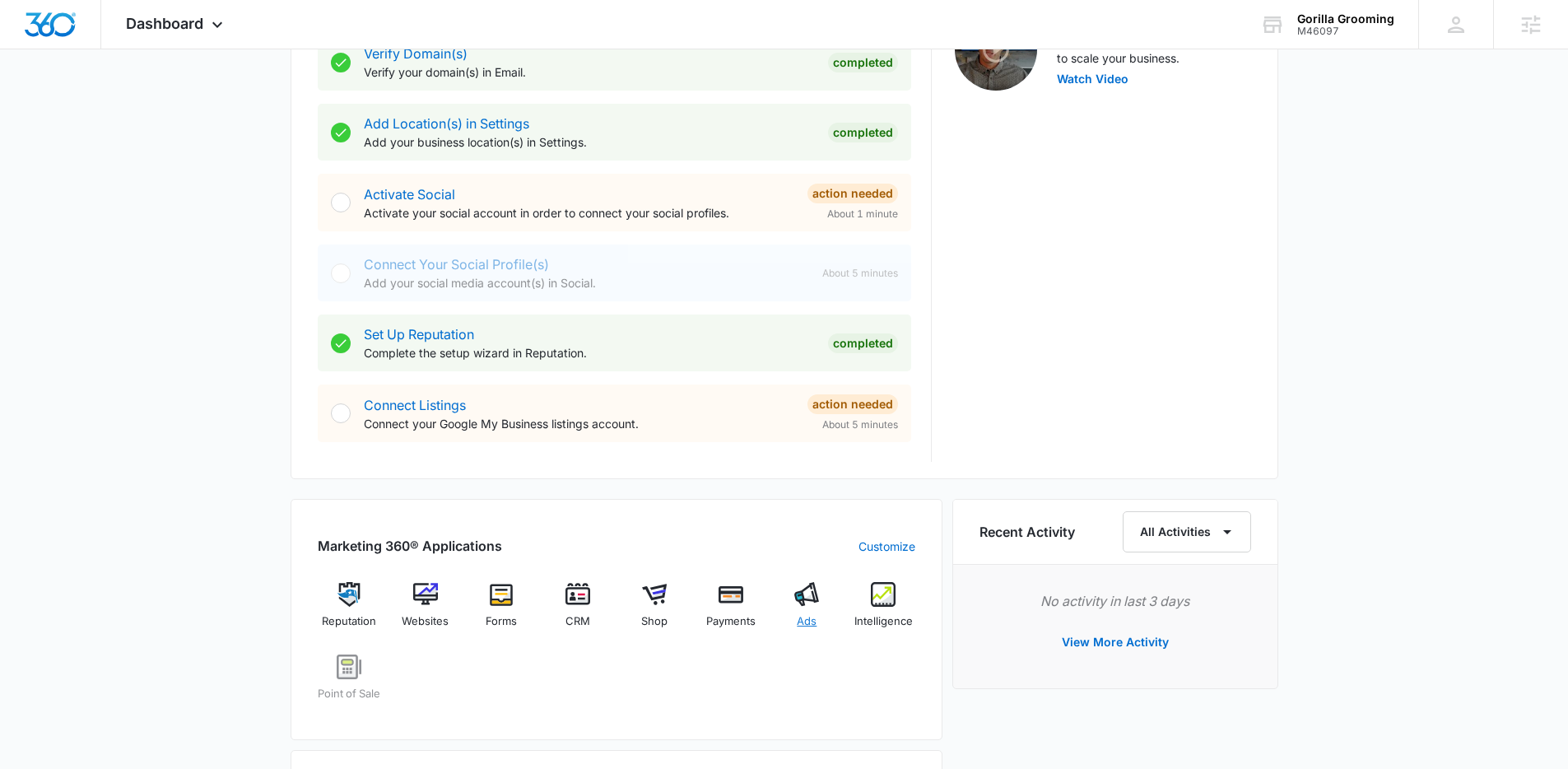
click at [821, 604] on div "Ads" at bounding box center [806, 611] width 63 height 59
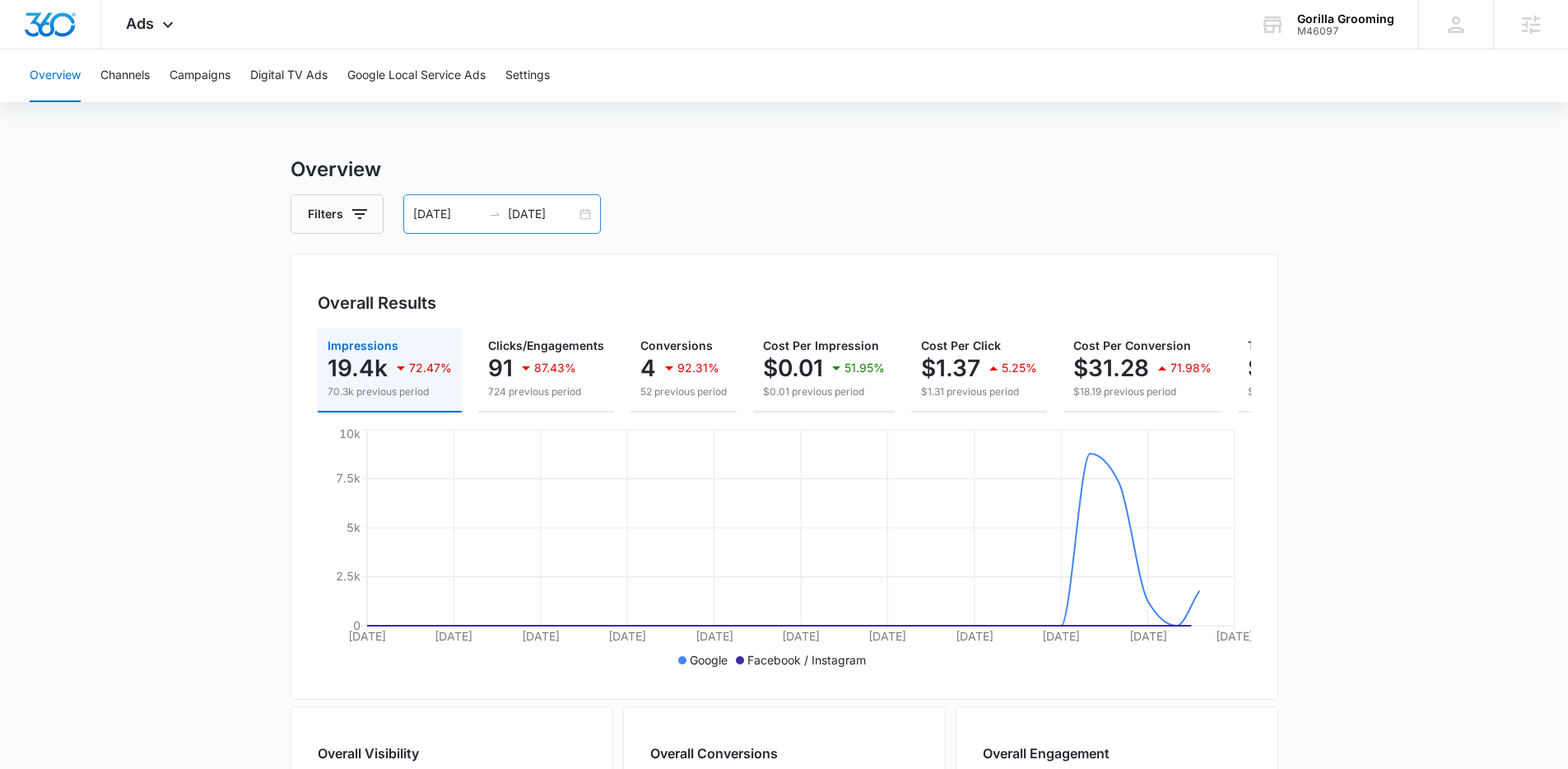
click at [586, 215] on div "09/06/2025 10/06/2025" at bounding box center [502, 214] width 197 height 40
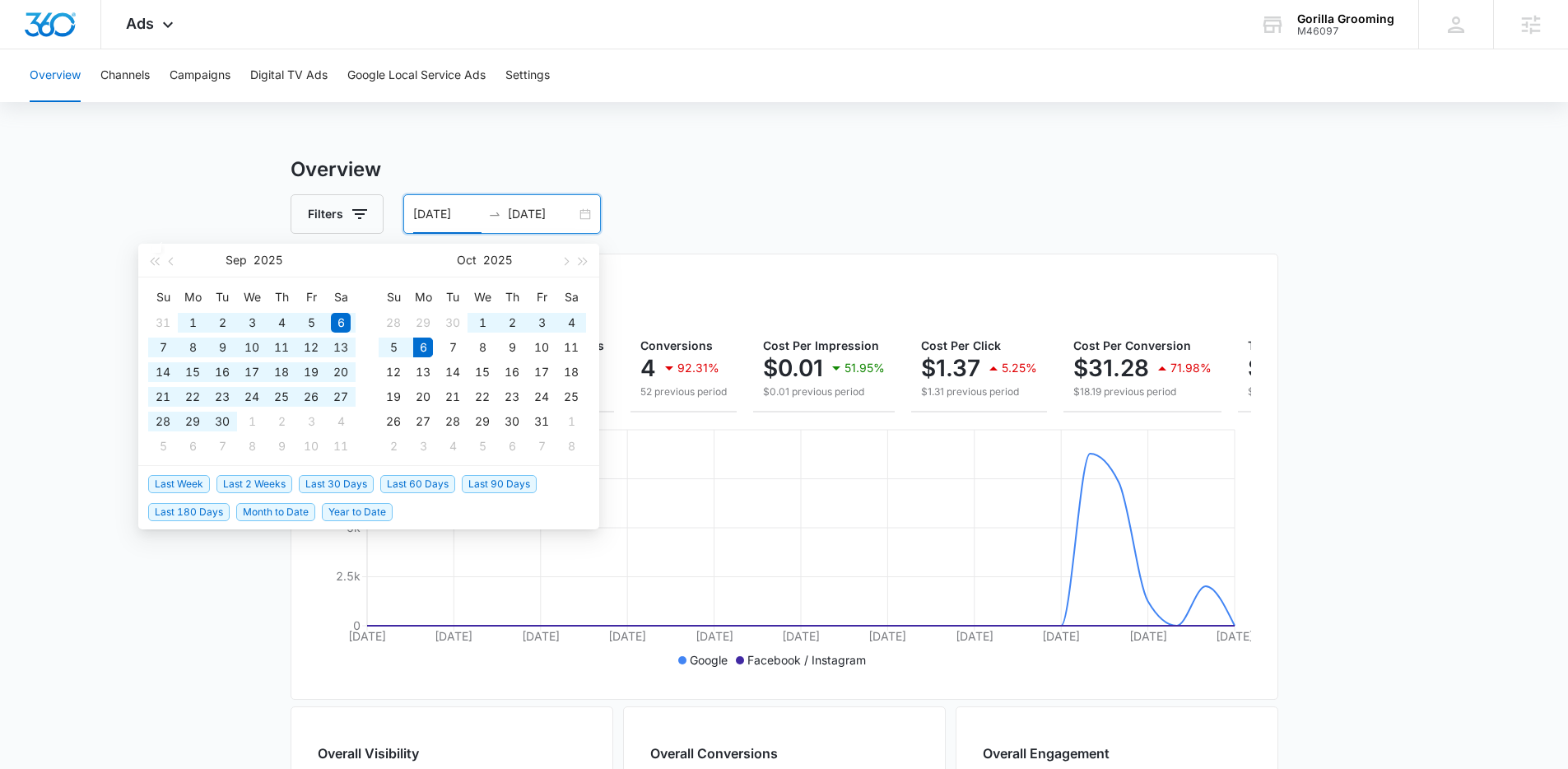
click at [399, 488] on span "Last 60 Days" at bounding box center [417, 484] width 75 height 18
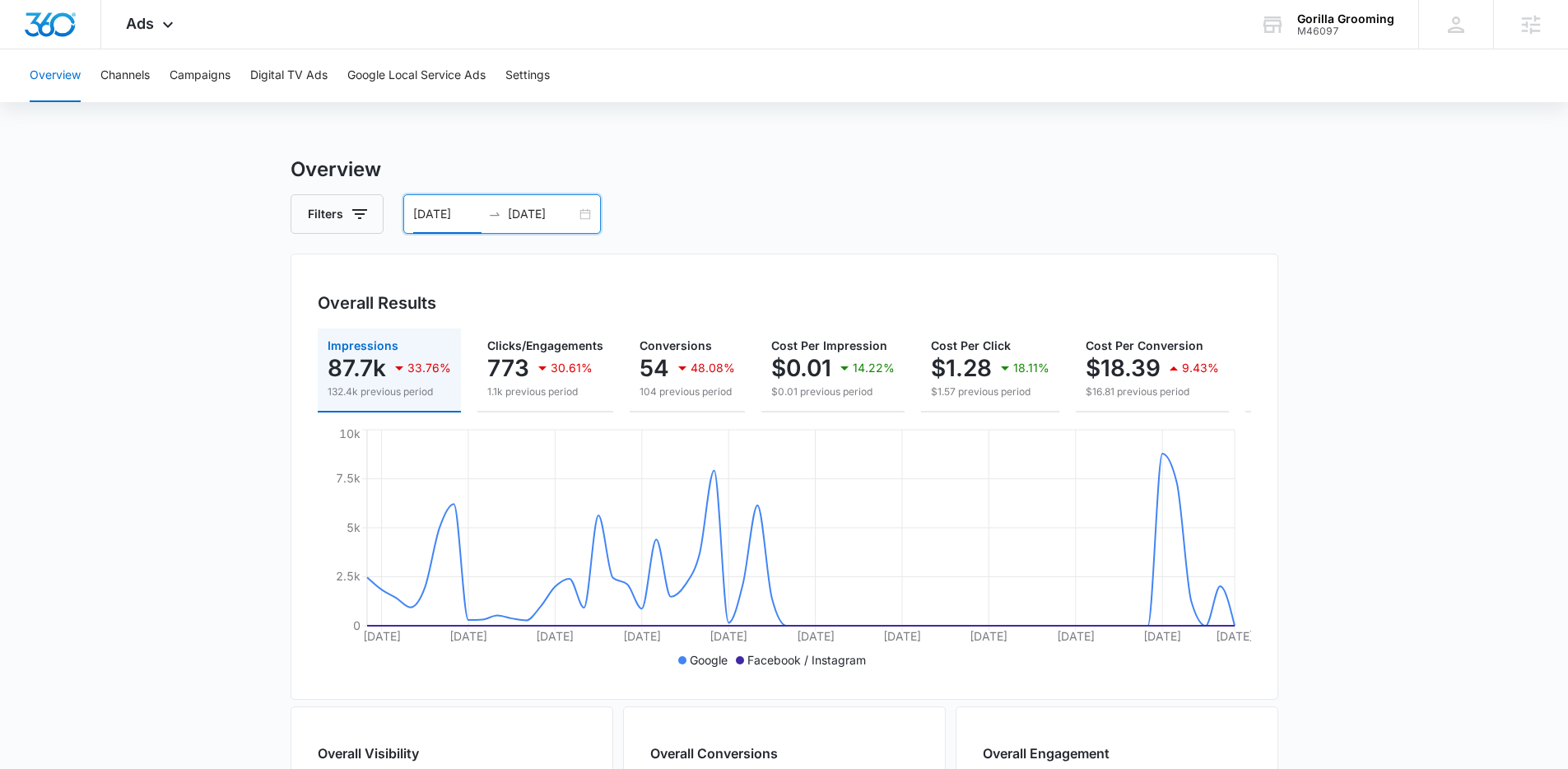
click at [587, 210] on div "08/07/2025 10/06/2025" at bounding box center [502, 214] width 197 height 40
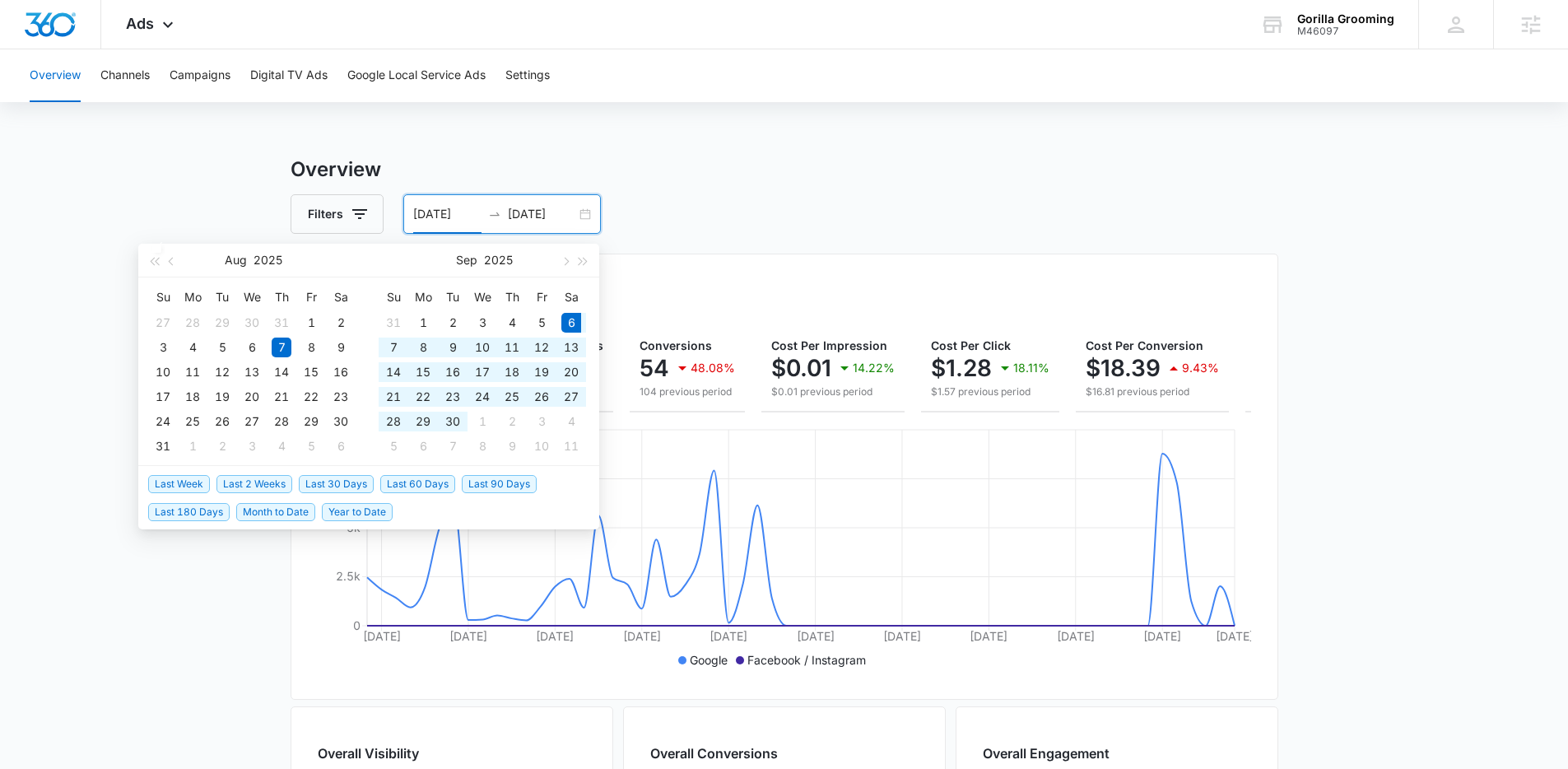
click at [334, 481] on span "Last 30 Days" at bounding box center [335, 484] width 75 height 18
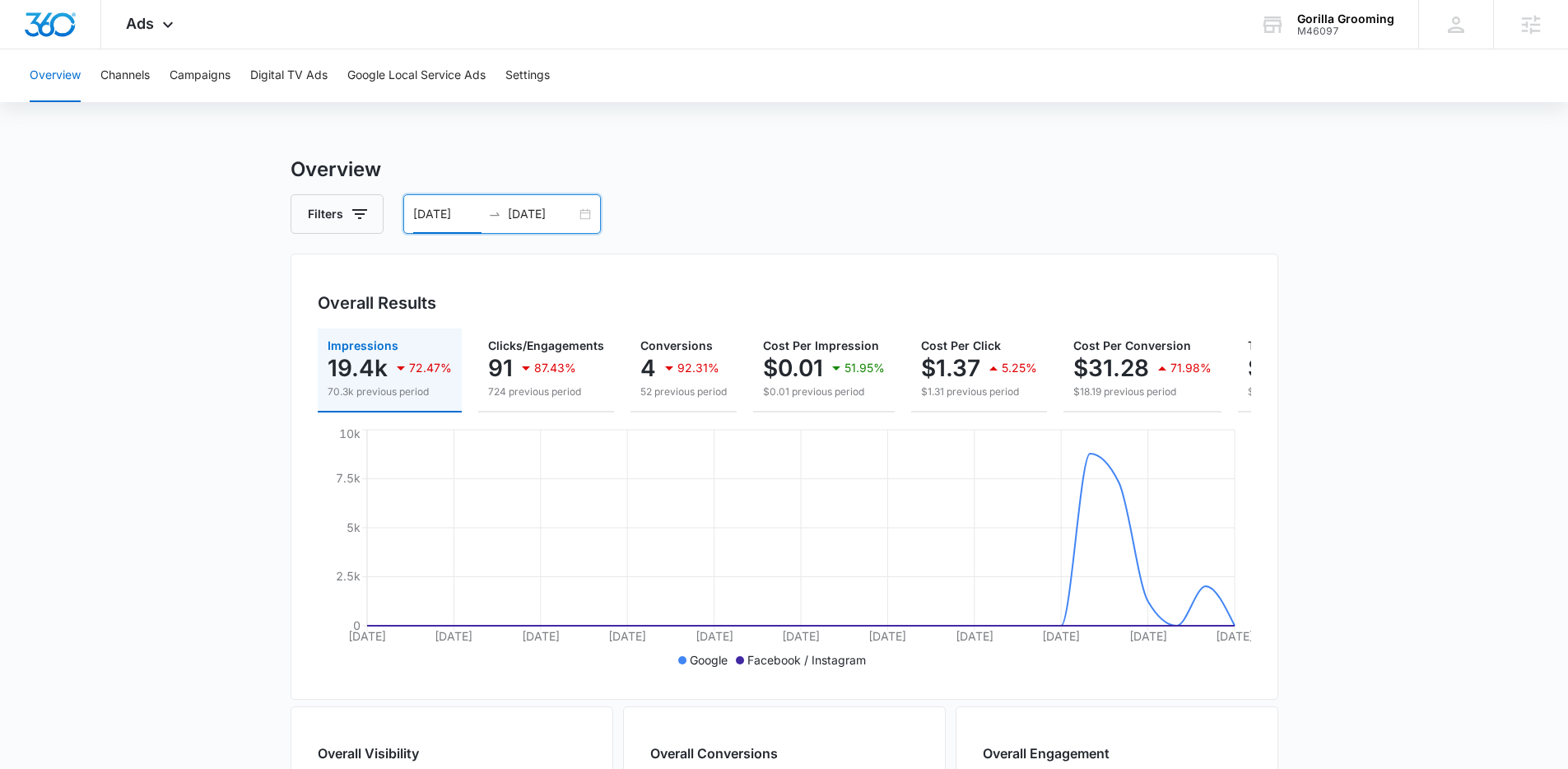
click at [589, 226] on div "09/06/2025 10/06/2025" at bounding box center [502, 214] width 197 height 40
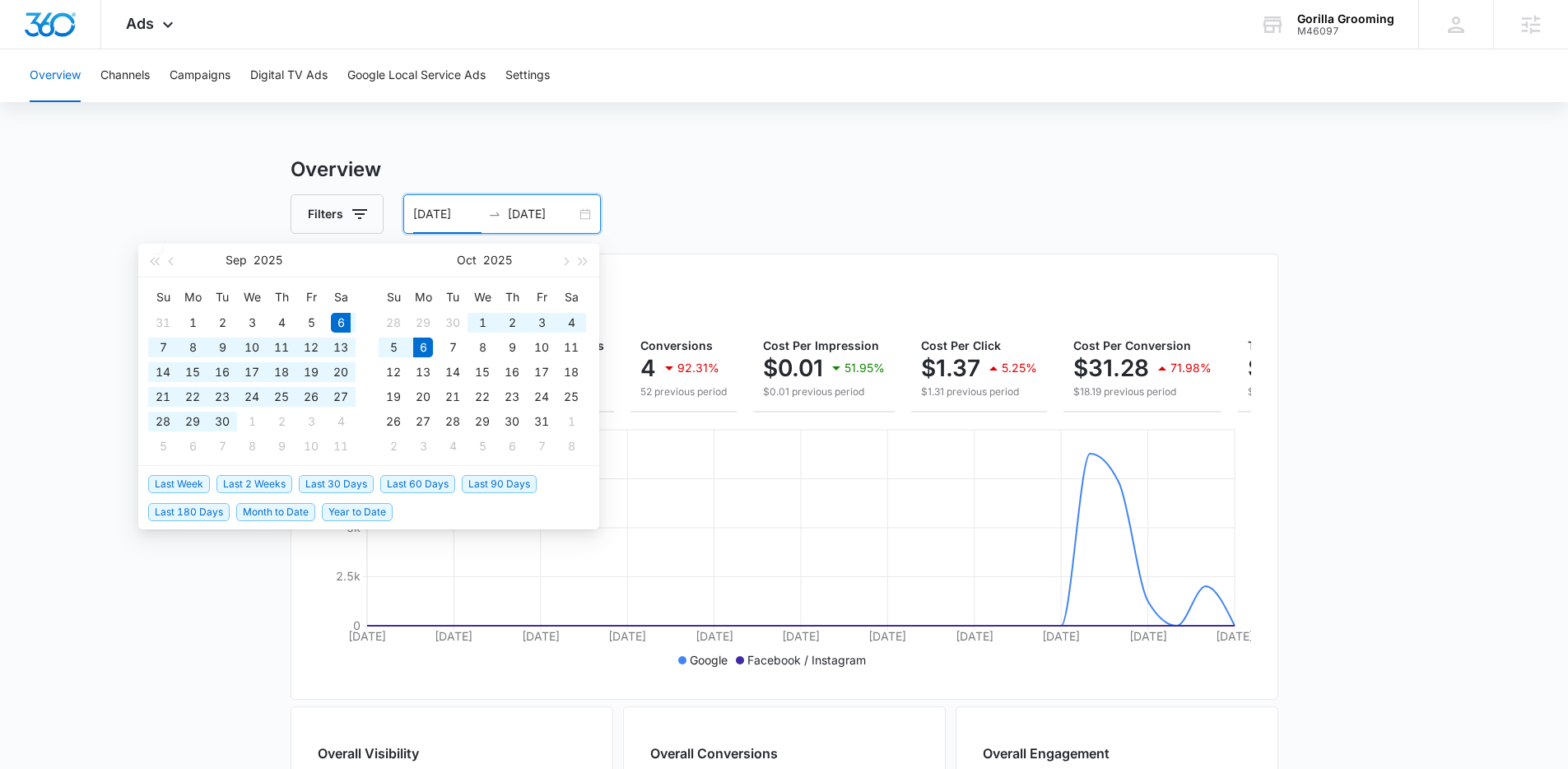
click at [432, 492] on span "Last 60 Days" at bounding box center [417, 484] width 75 height 18
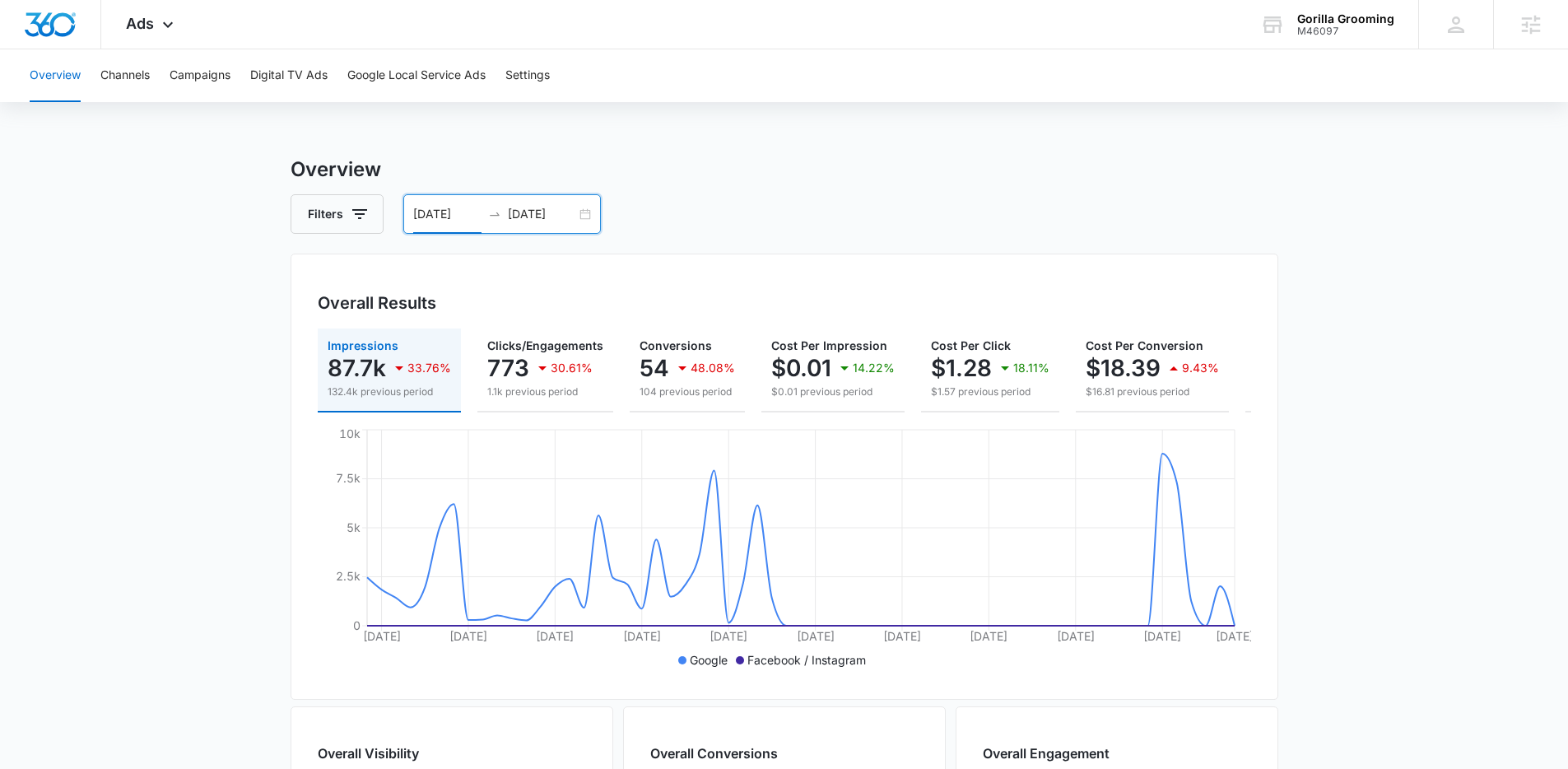
click at [580, 211] on div "08/07/2025 10/06/2025" at bounding box center [502, 214] width 197 height 40
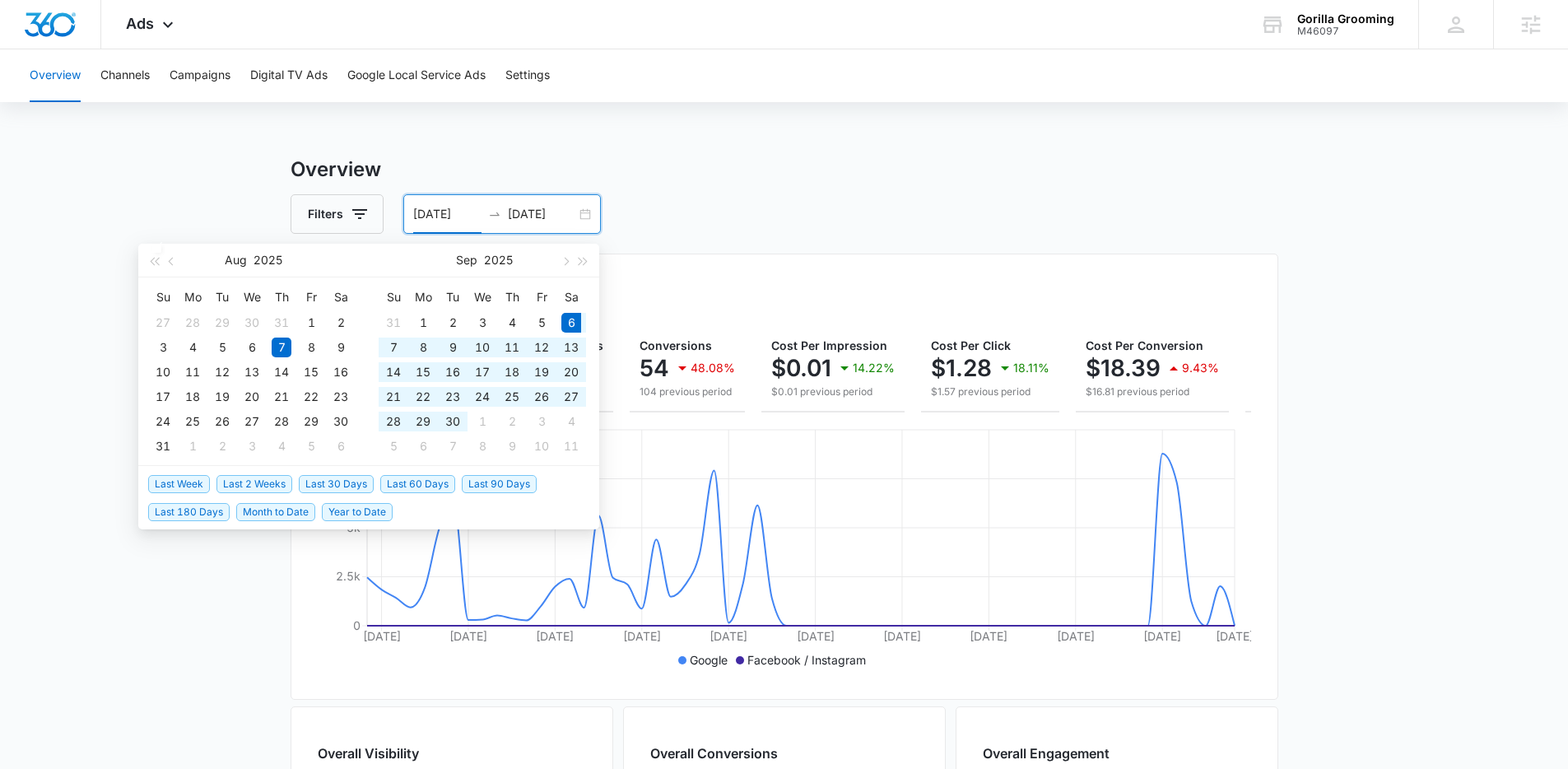
click at [342, 490] on span "Last 30 Days" at bounding box center [335, 484] width 75 height 18
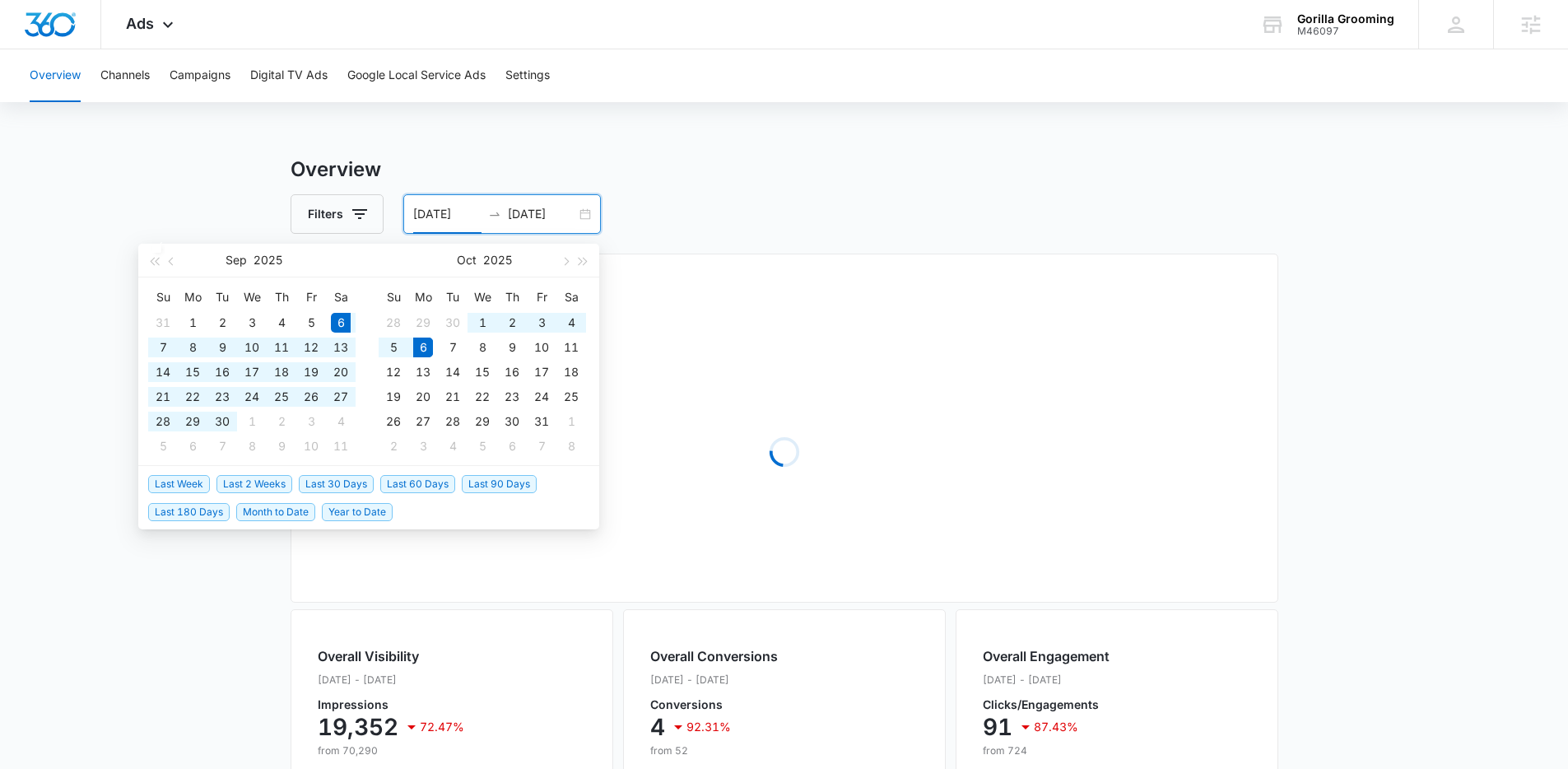
type input "09/06/2025"
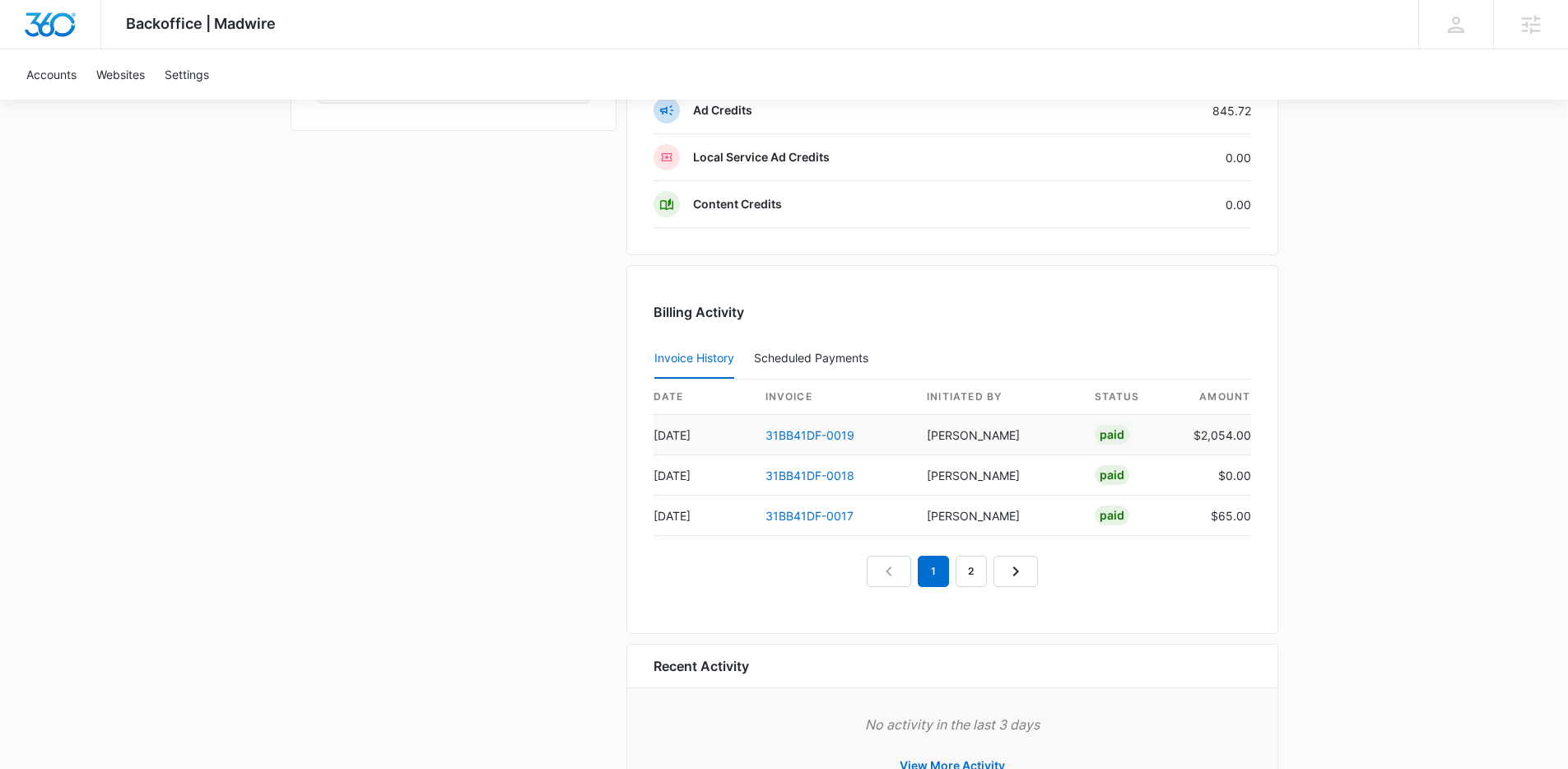
scroll to position [1505, 0]
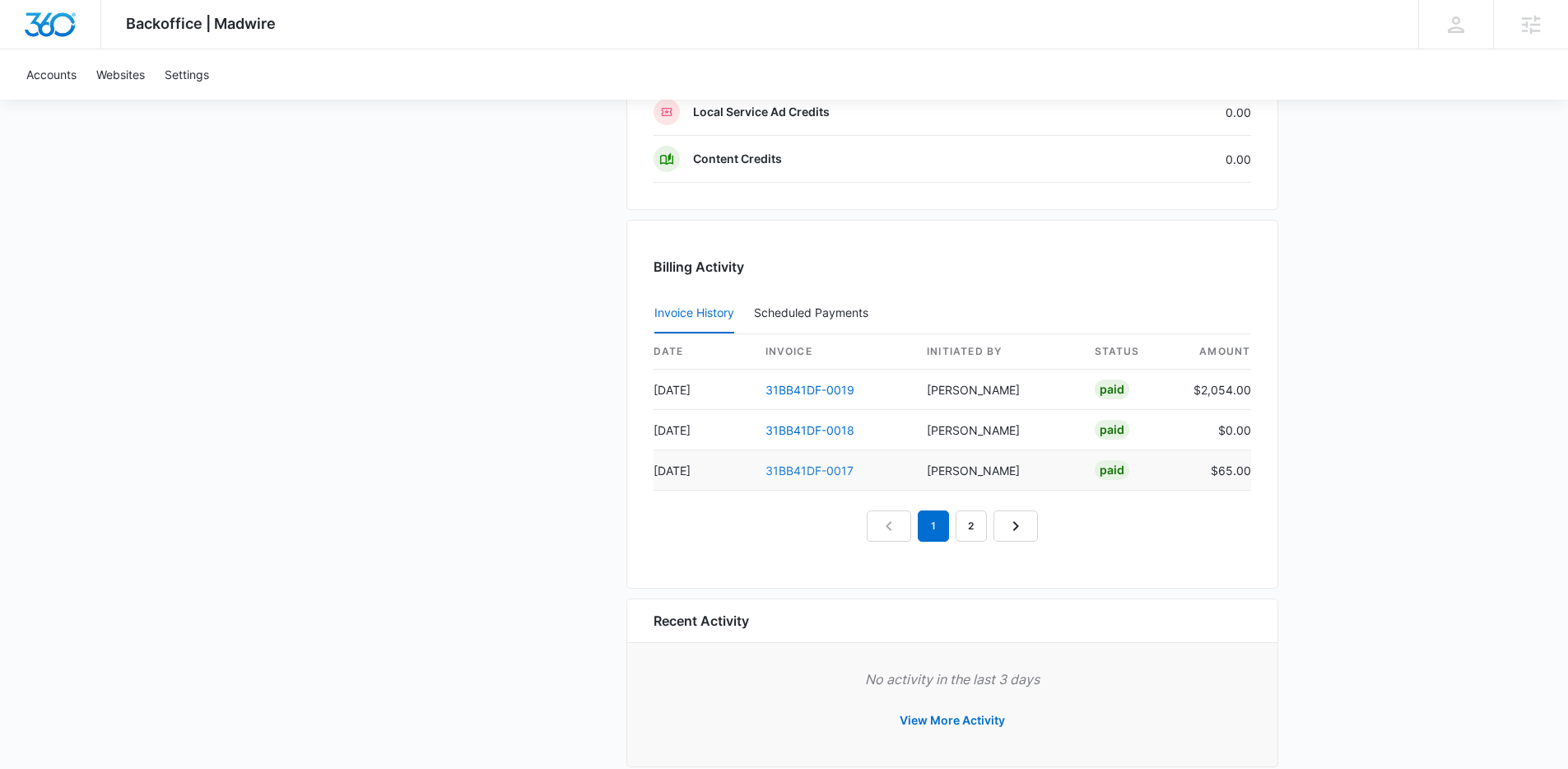
click at [833, 475] on link "31BB41DF-0017" at bounding box center [809, 470] width 88 height 14
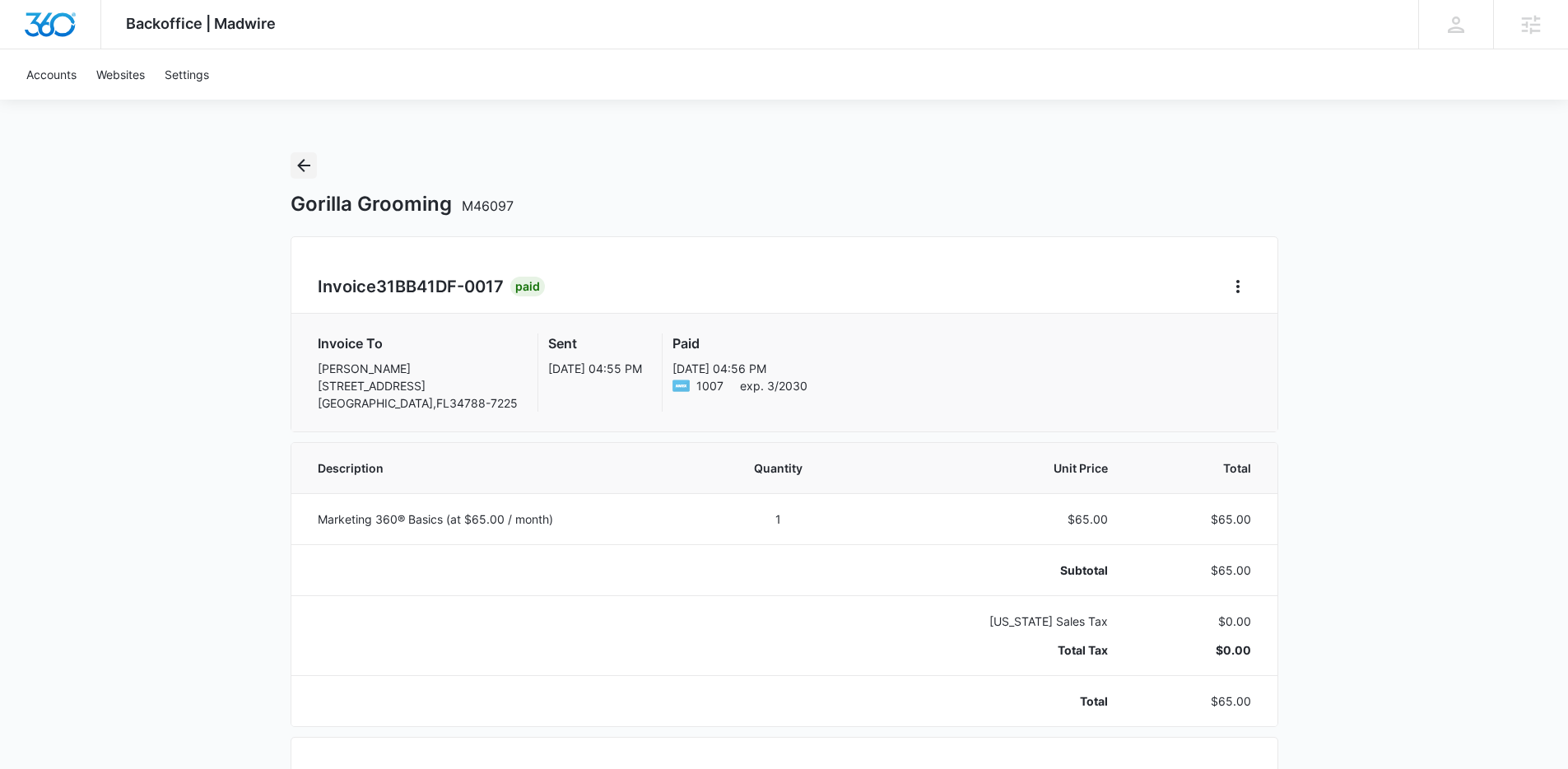
click at [297, 166] on icon "Back" at bounding box center [304, 166] width 19 height 19
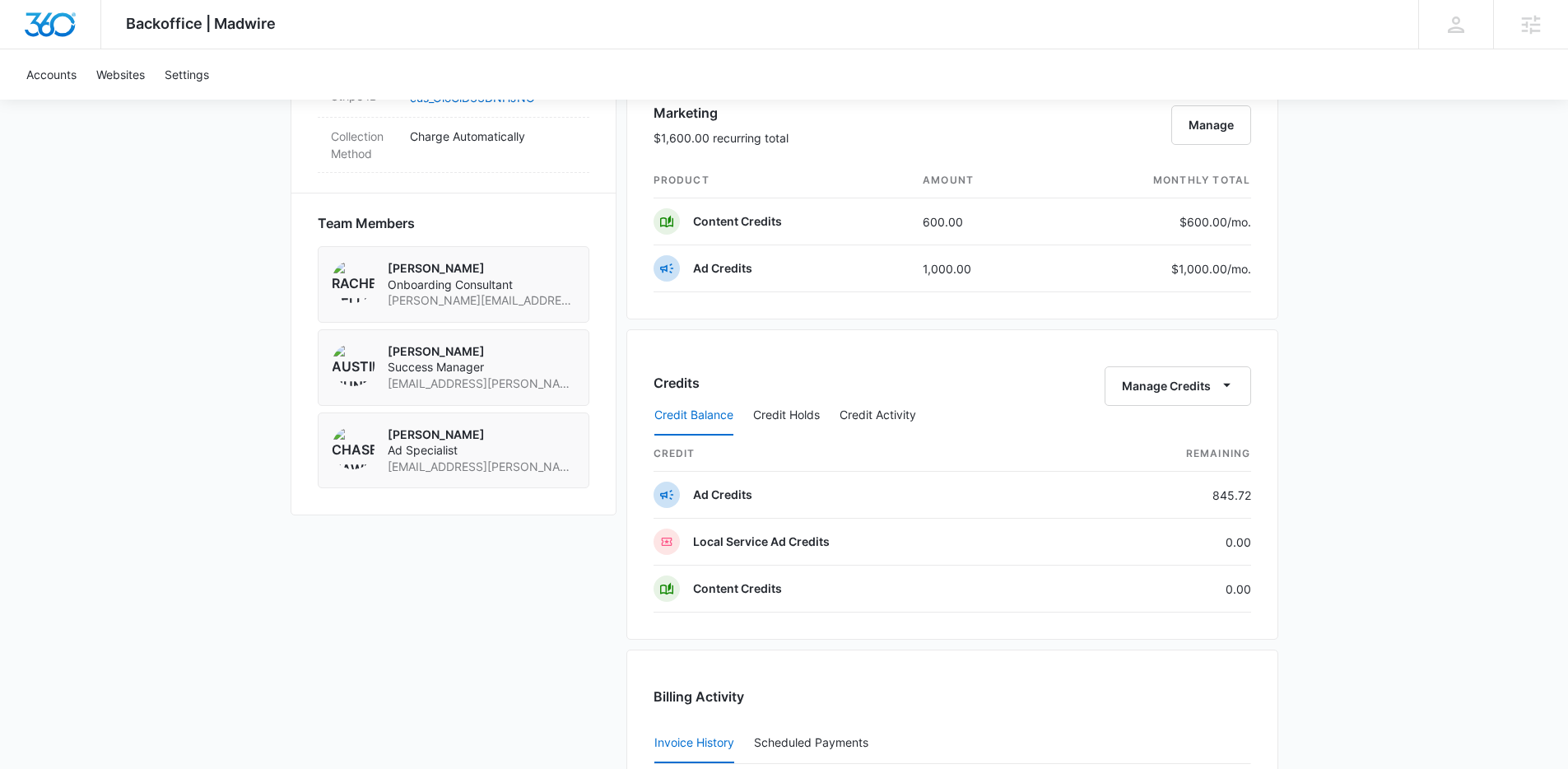
scroll to position [1076, 0]
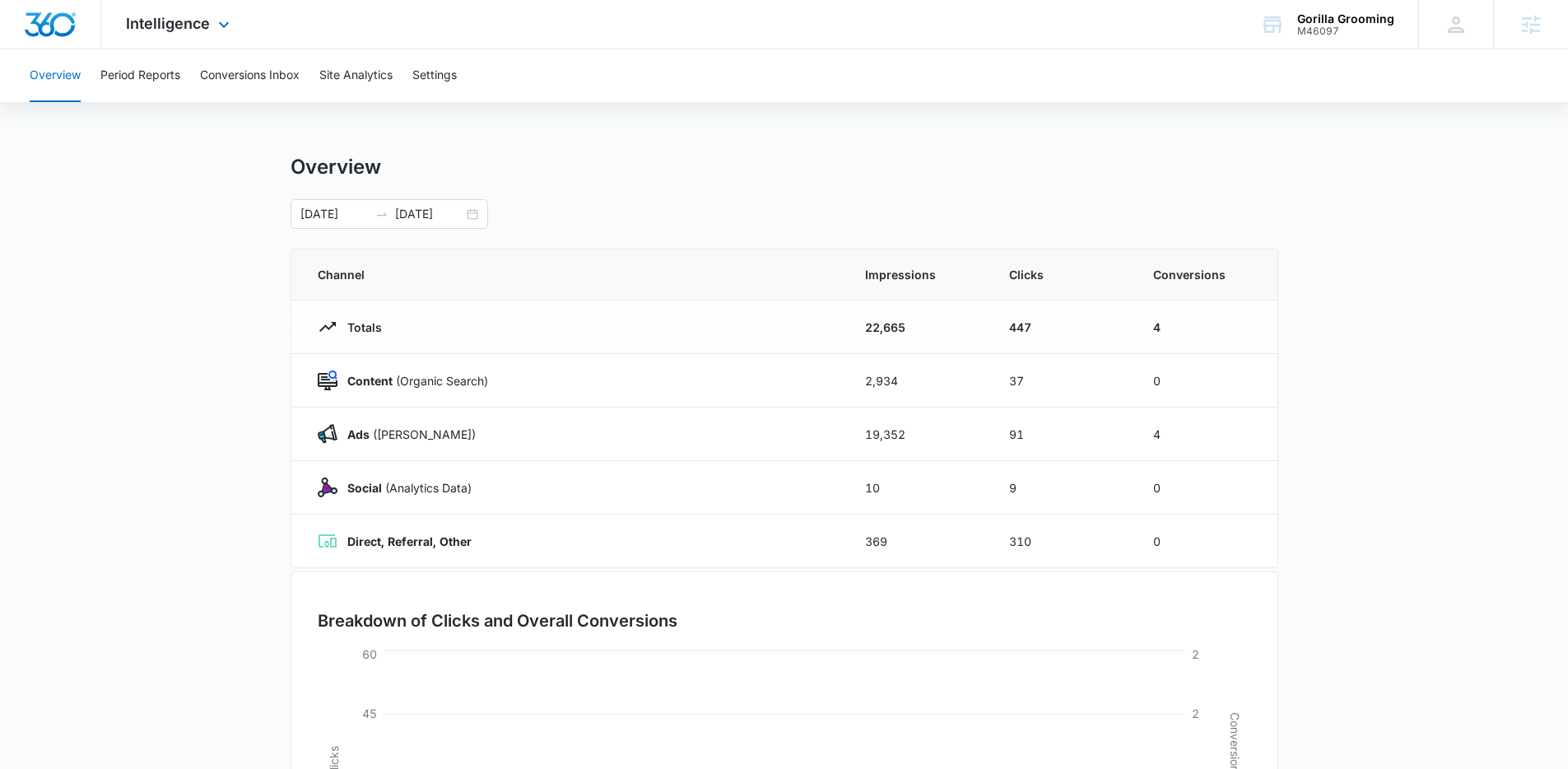
click at [188, 13] on div "Intelligence Apps Reputation Websites Forms CRM Email Shop Payments POS Ads Int…" at bounding box center [180, 24] width 158 height 48
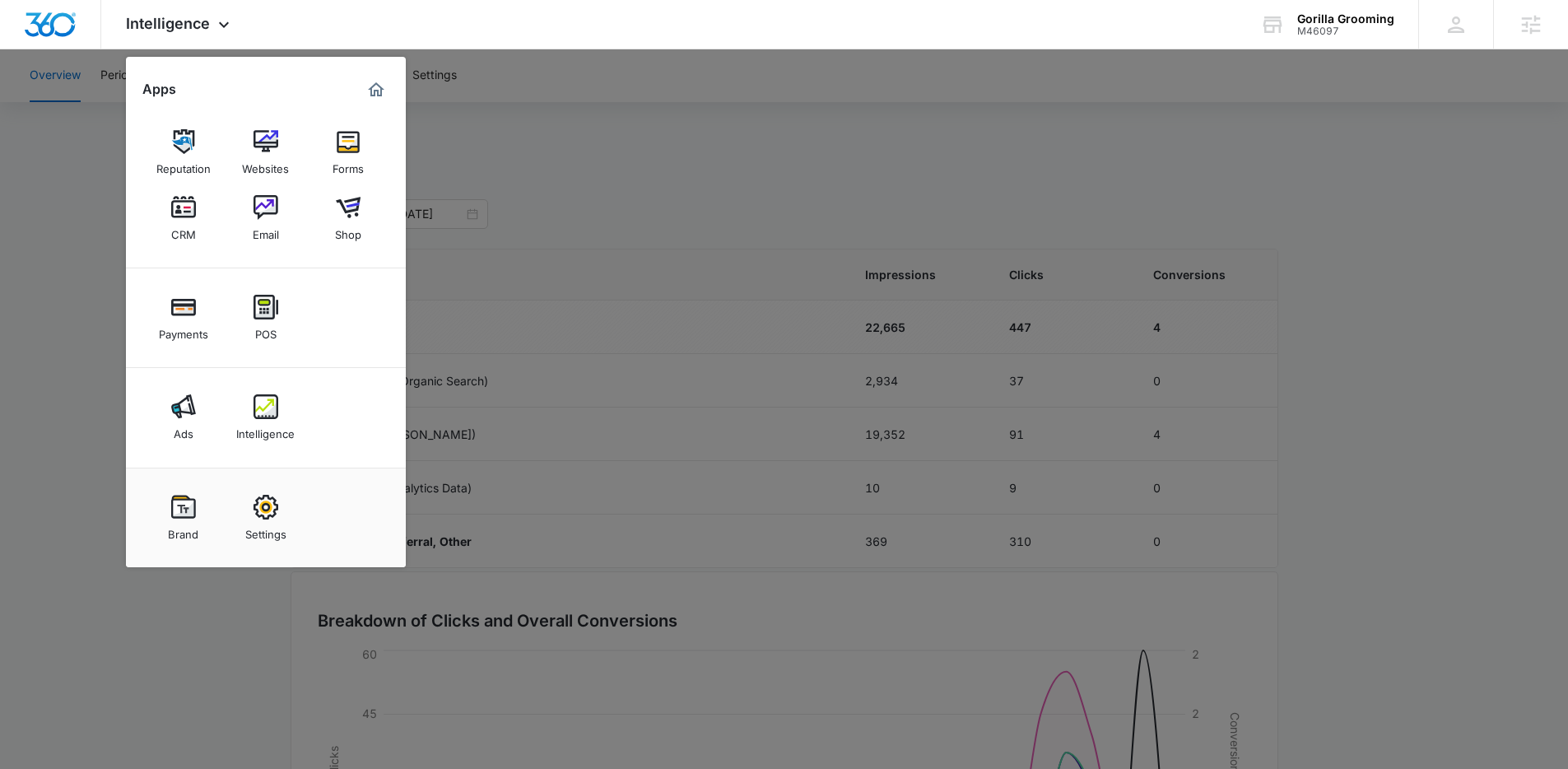
click at [672, 231] on div at bounding box center [784, 384] width 1568 height 769
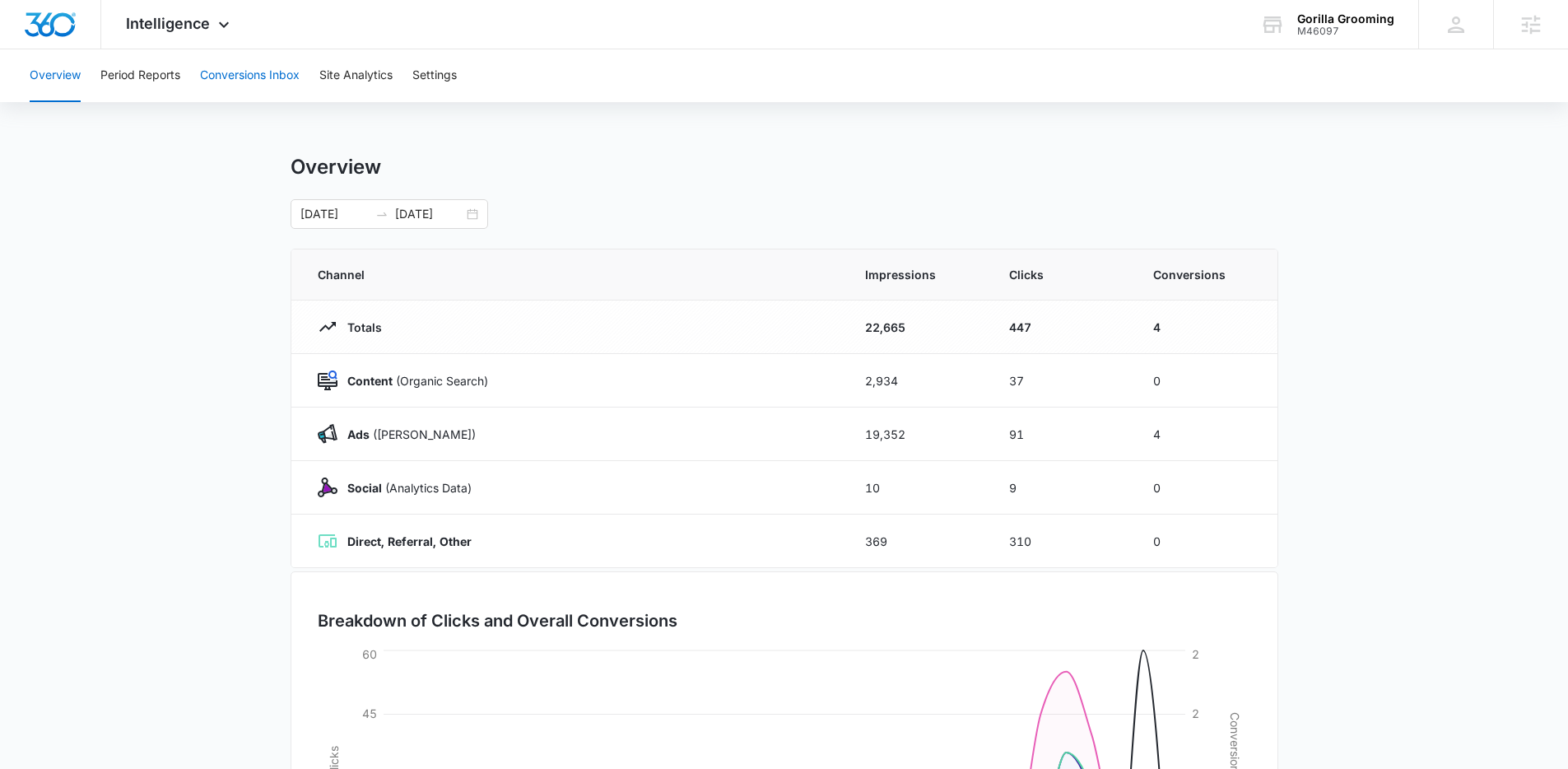
click at [268, 85] on button "Conversions Inbox" at bounding box center [249, 76] width 99 height 53
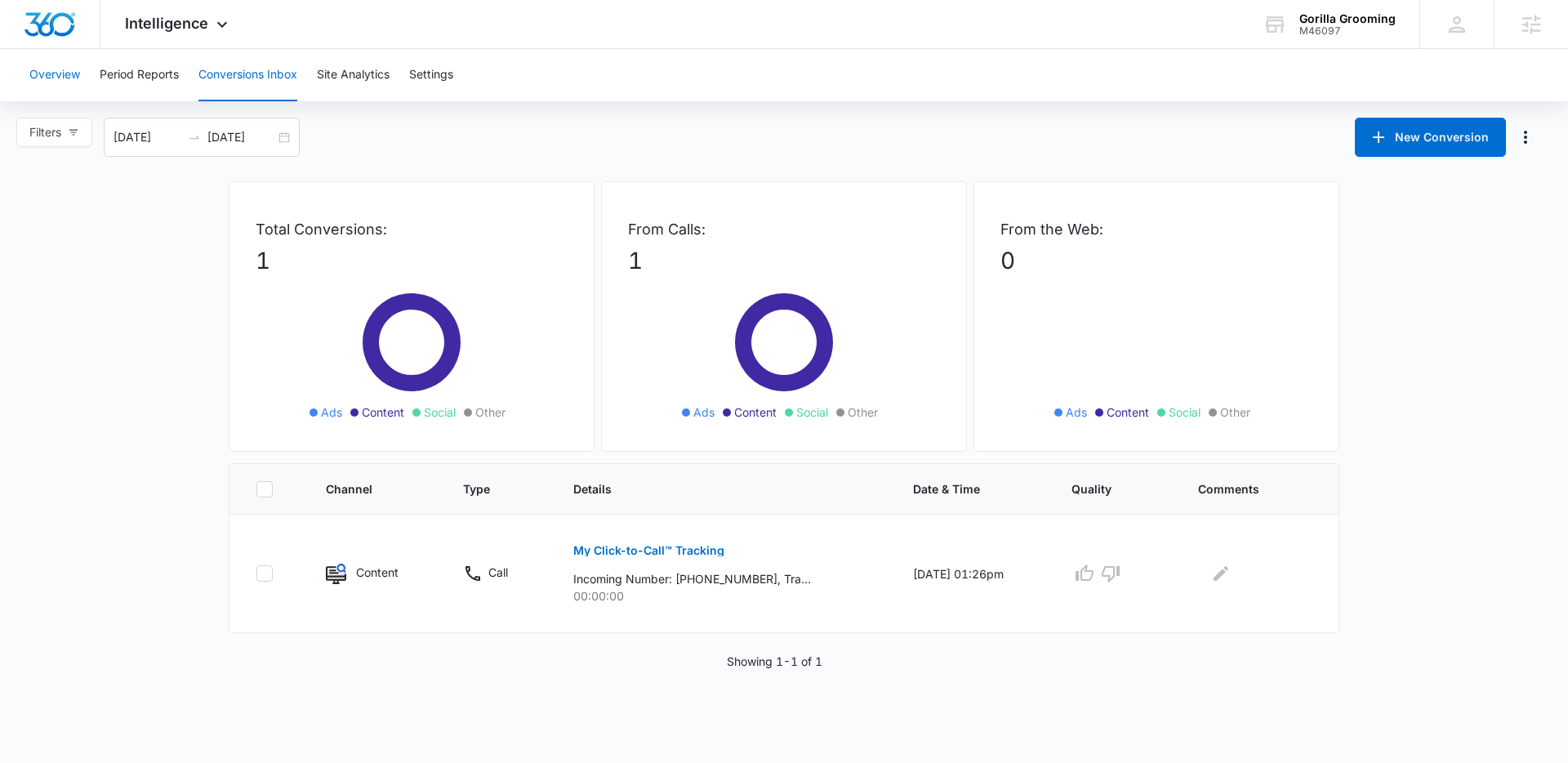
click at [61, 77] on button "Overview" at bounding box center [55, 75] width 51 height 52
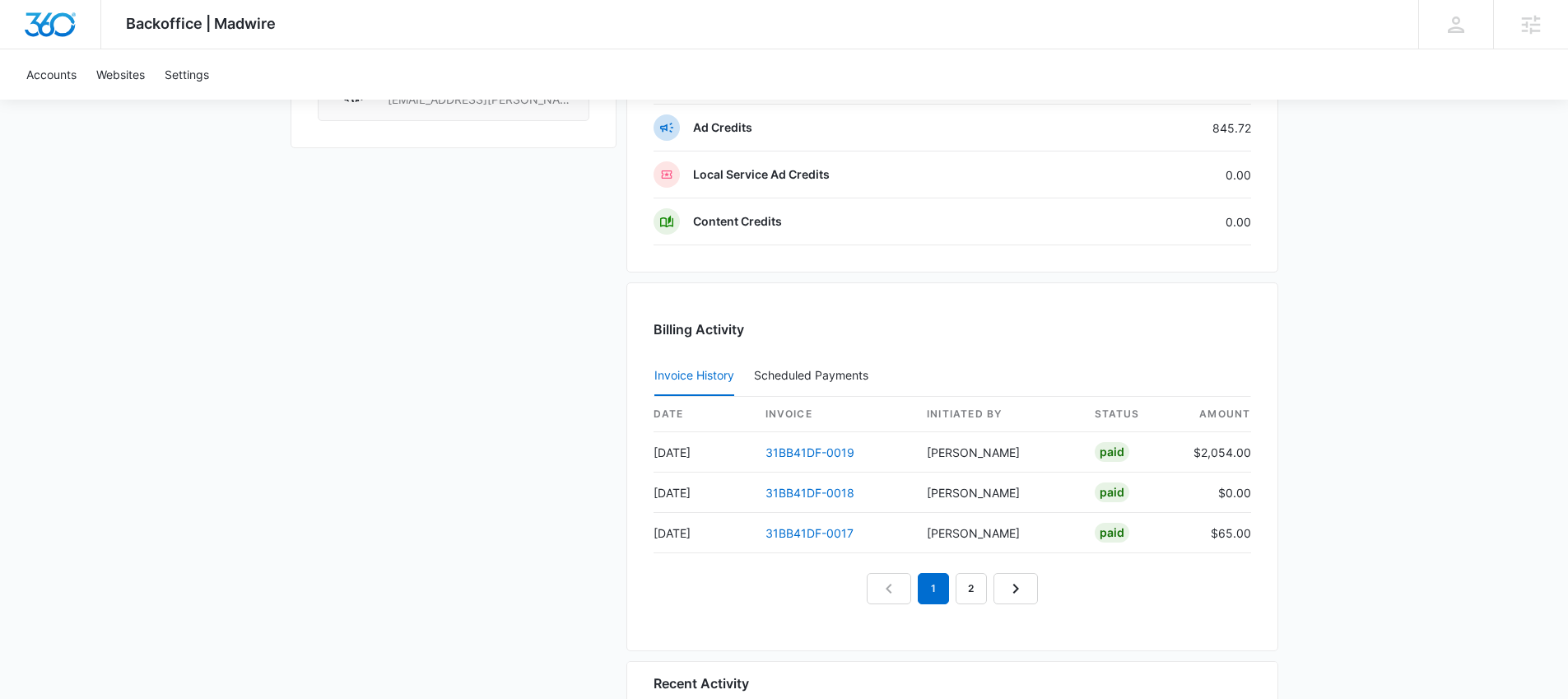
scroll to position [1603, 0]
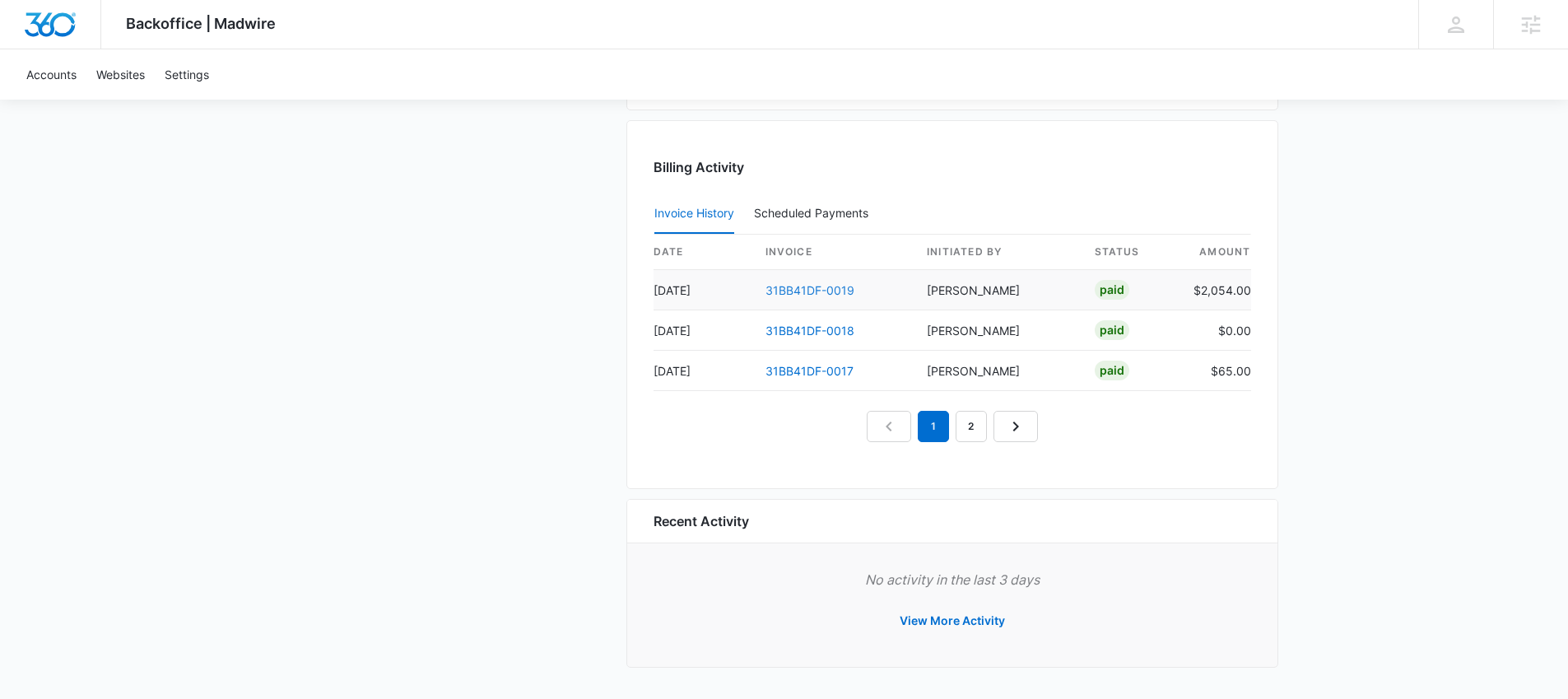
click at [834, 284] on link "31BB41DF-0019" at bounding box center [809, 291] width 89 height 14
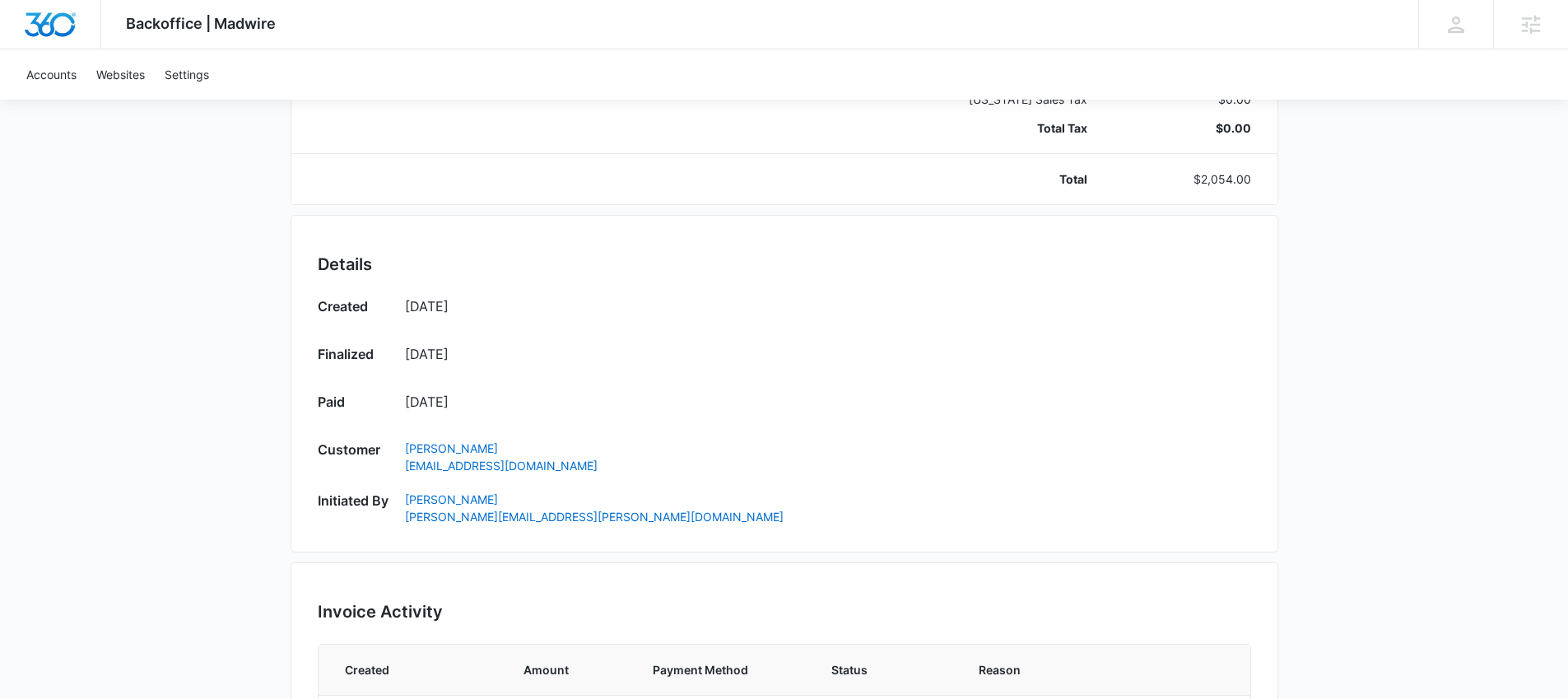
scroll to position [990, 0]
